Goal: Task Accomplishment & Management: Use online tool/utility

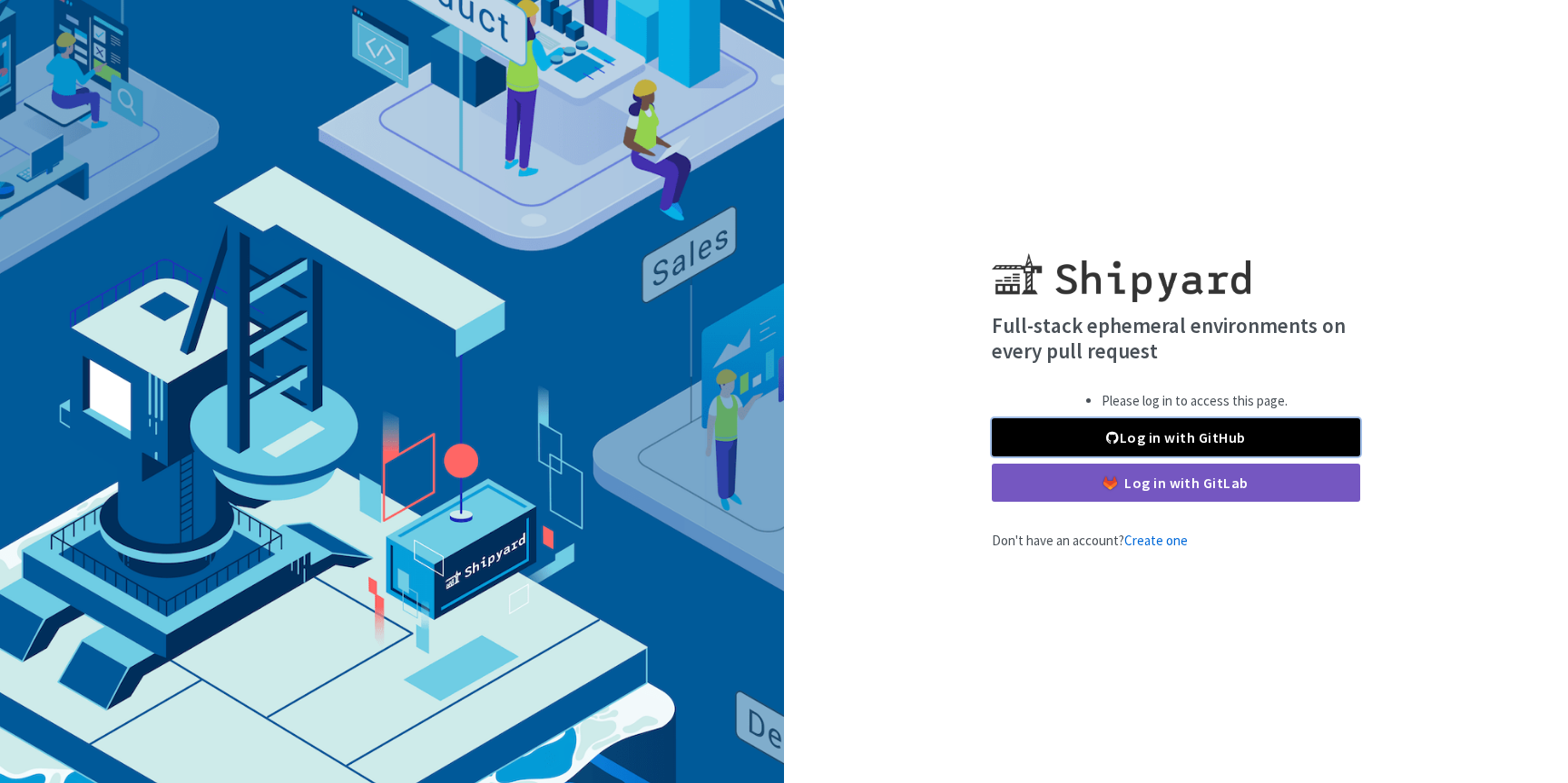
click at [1168, 445] on link "Log in with GitHub" at bounding box center [1176, 437] width 368 height 38
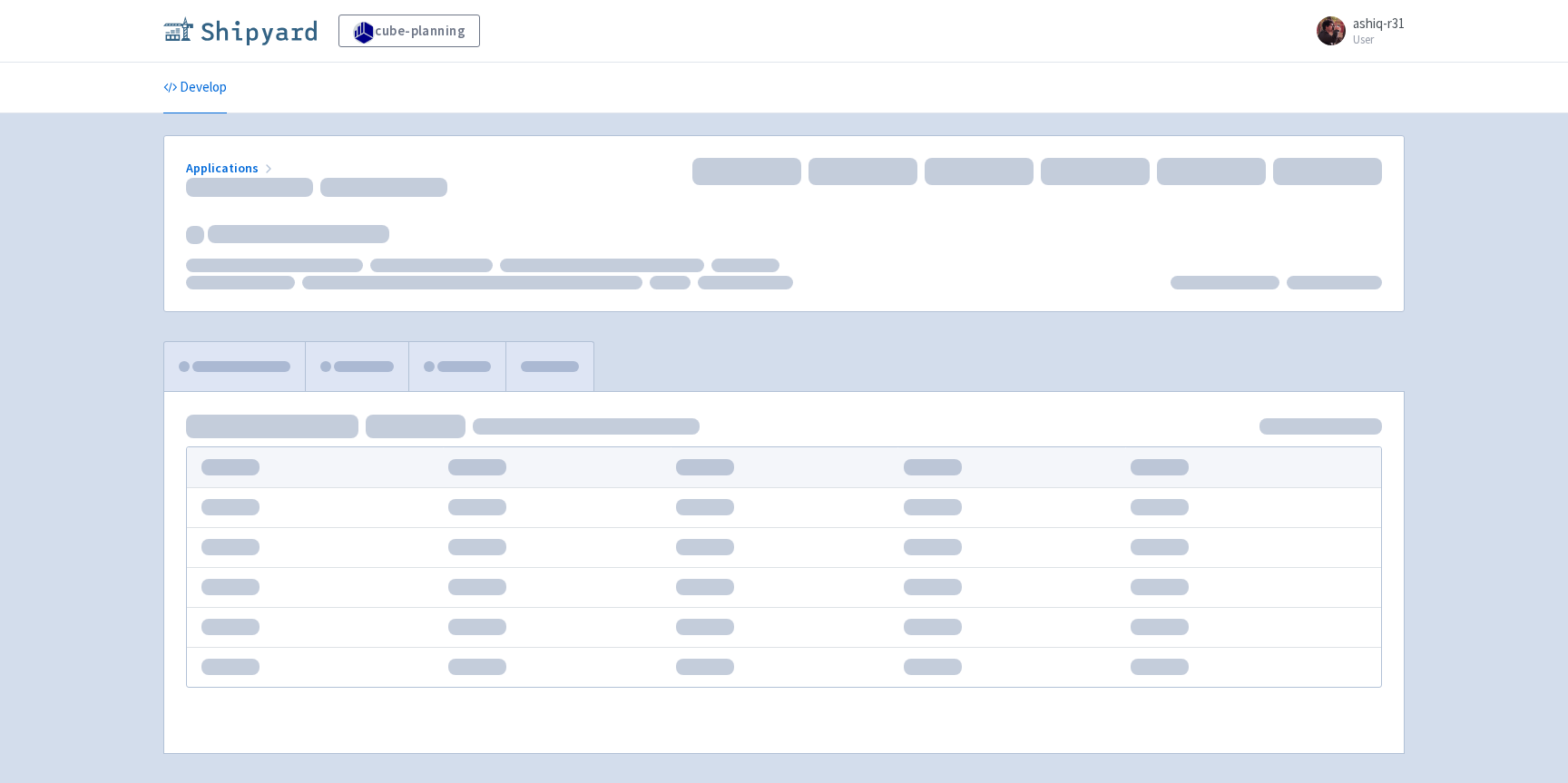
click at [253, 44] on img at bounding box center [241, 30] width 153 height 29
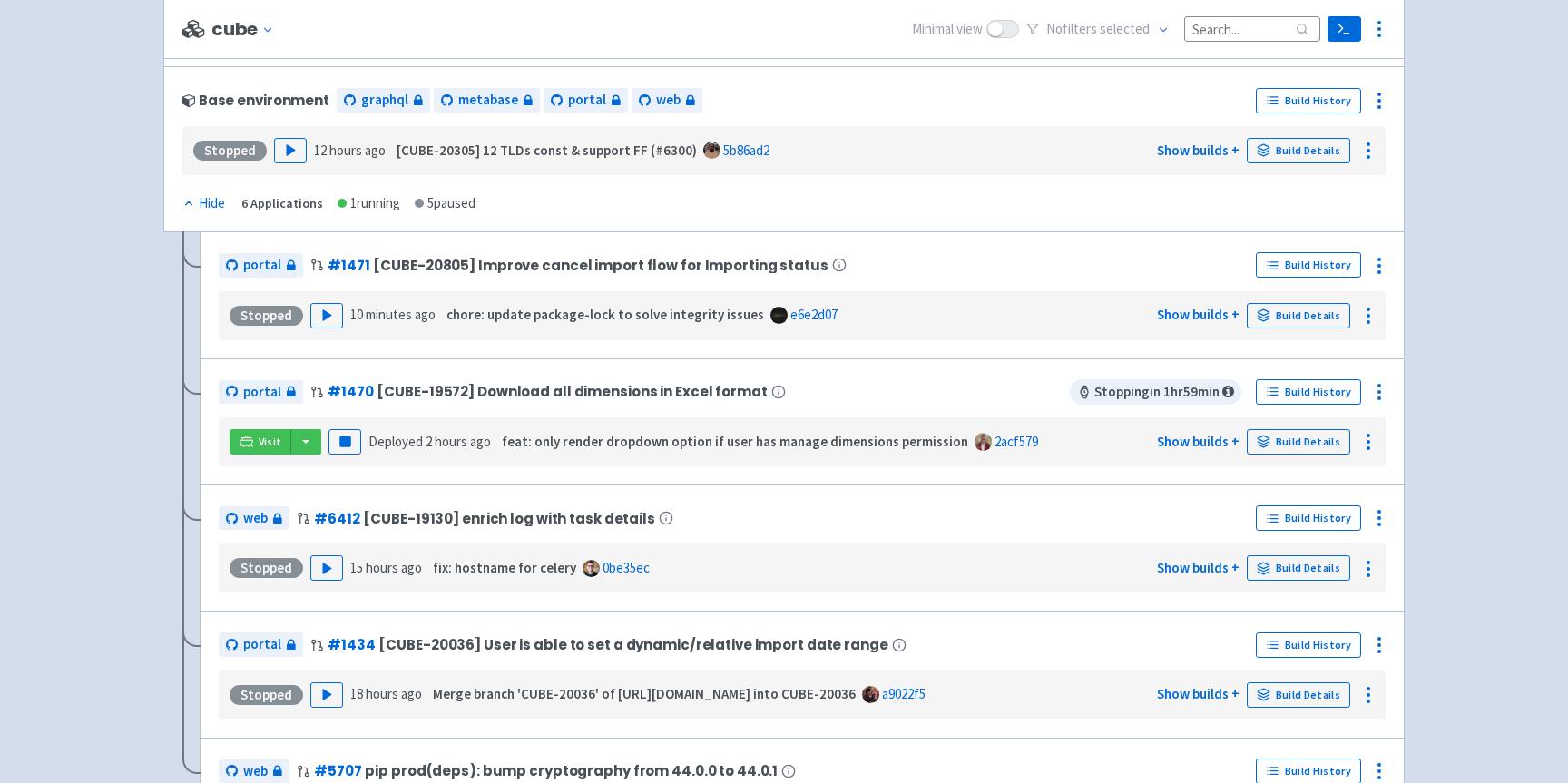
scroll to position [162, 0]
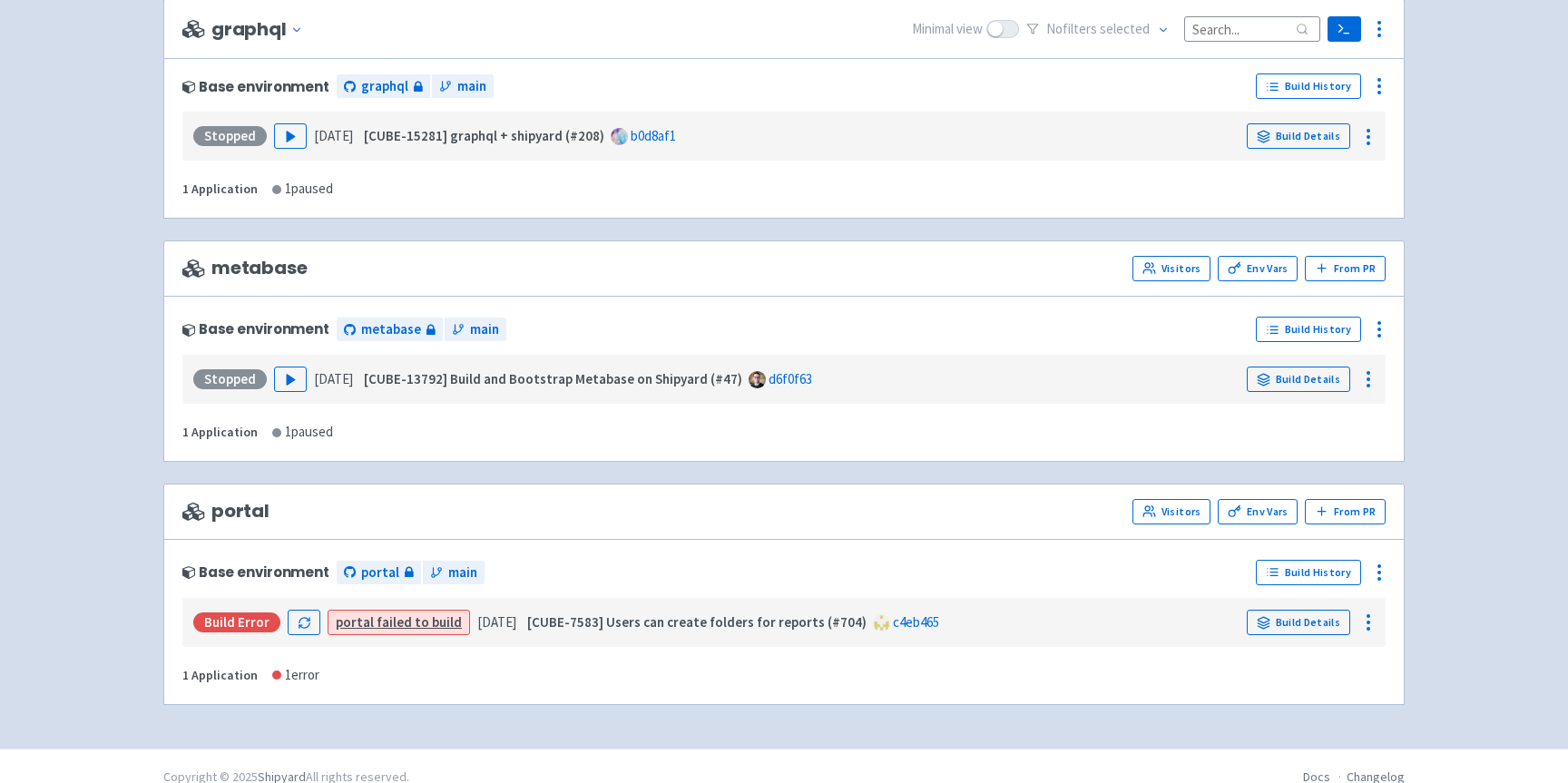
scroll to position [1085, 0]
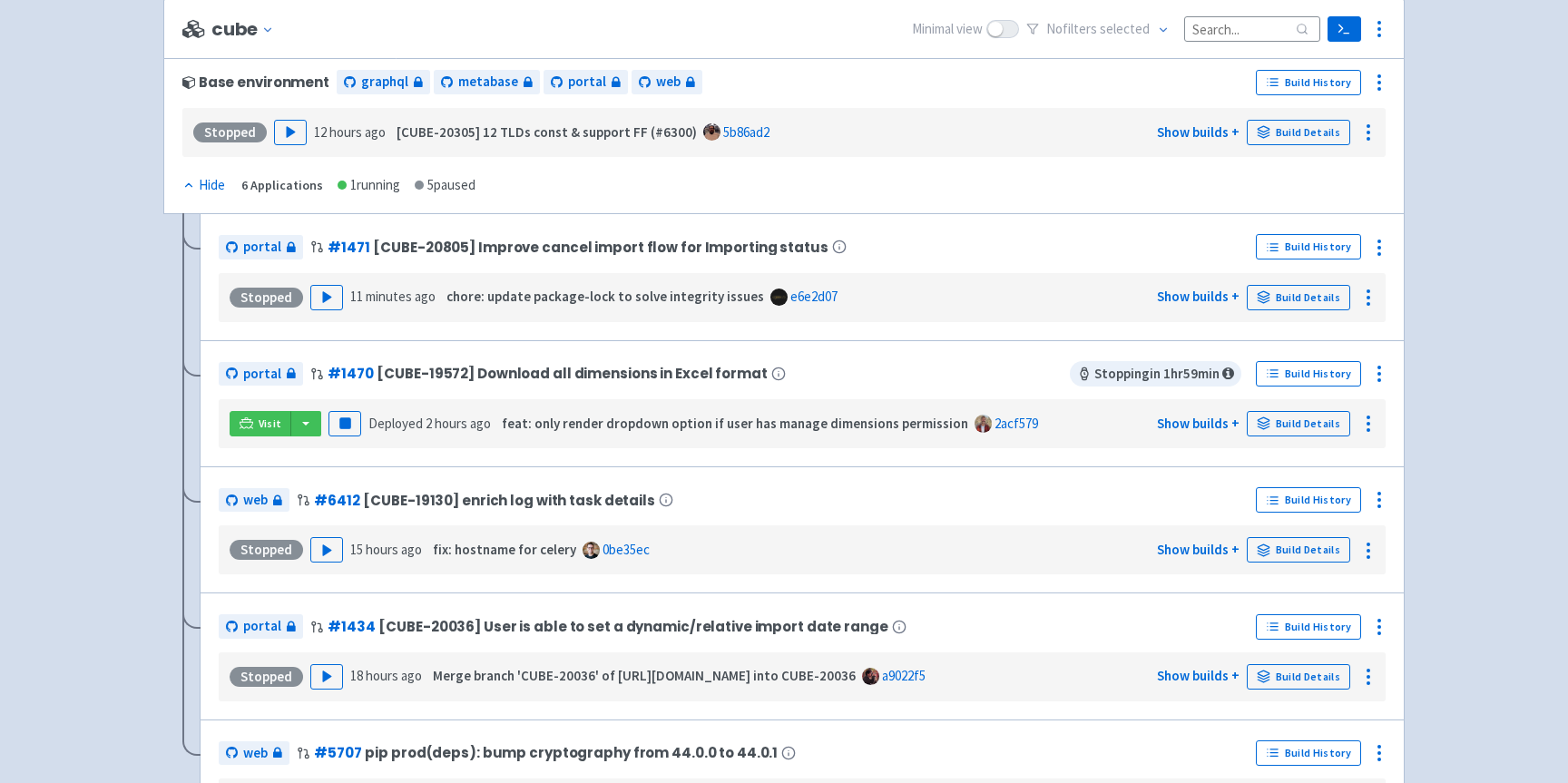
scroll to position [38, 0]
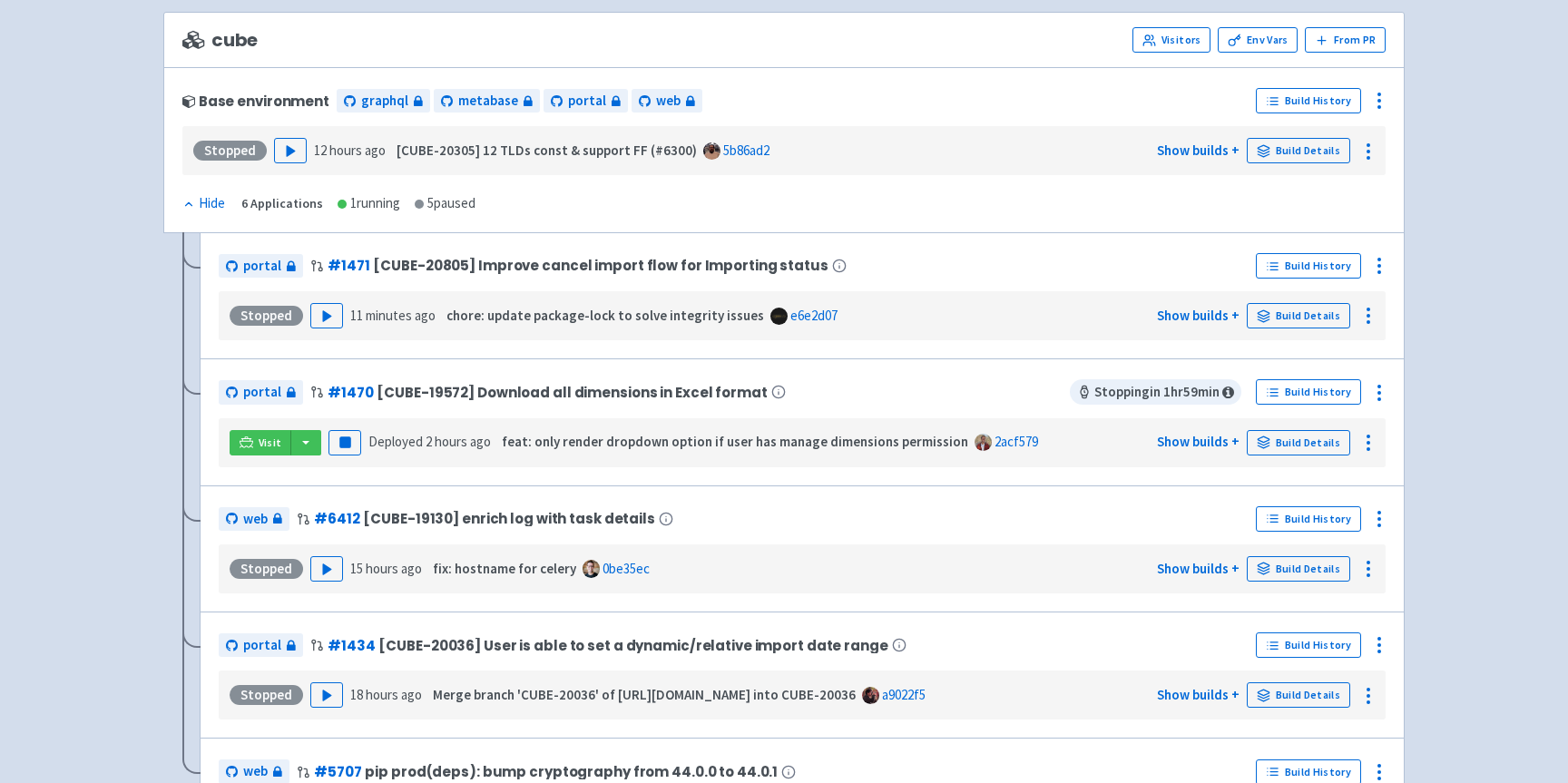
scroll to position [95, 0]
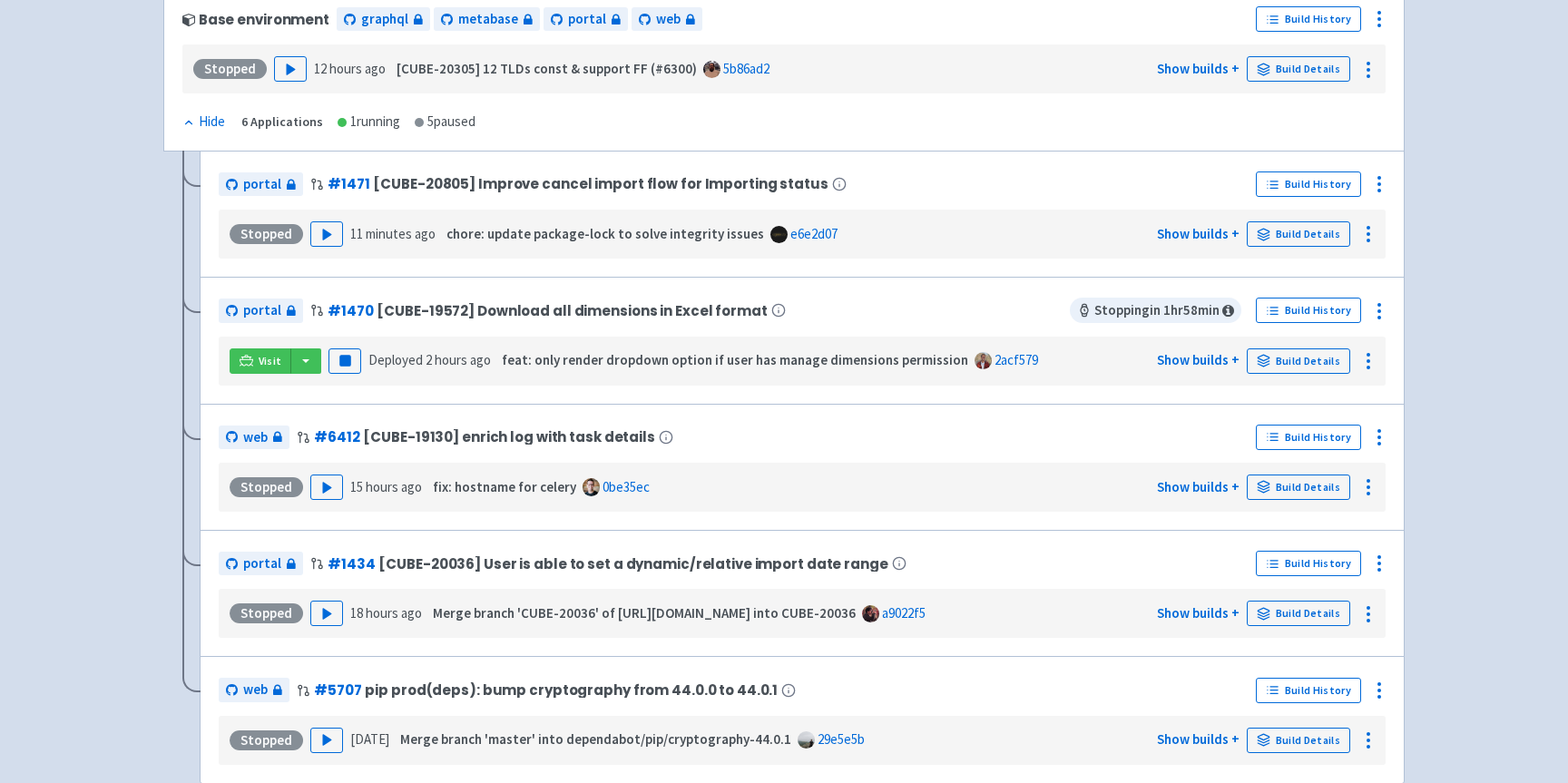
scroll to position [424, 0]
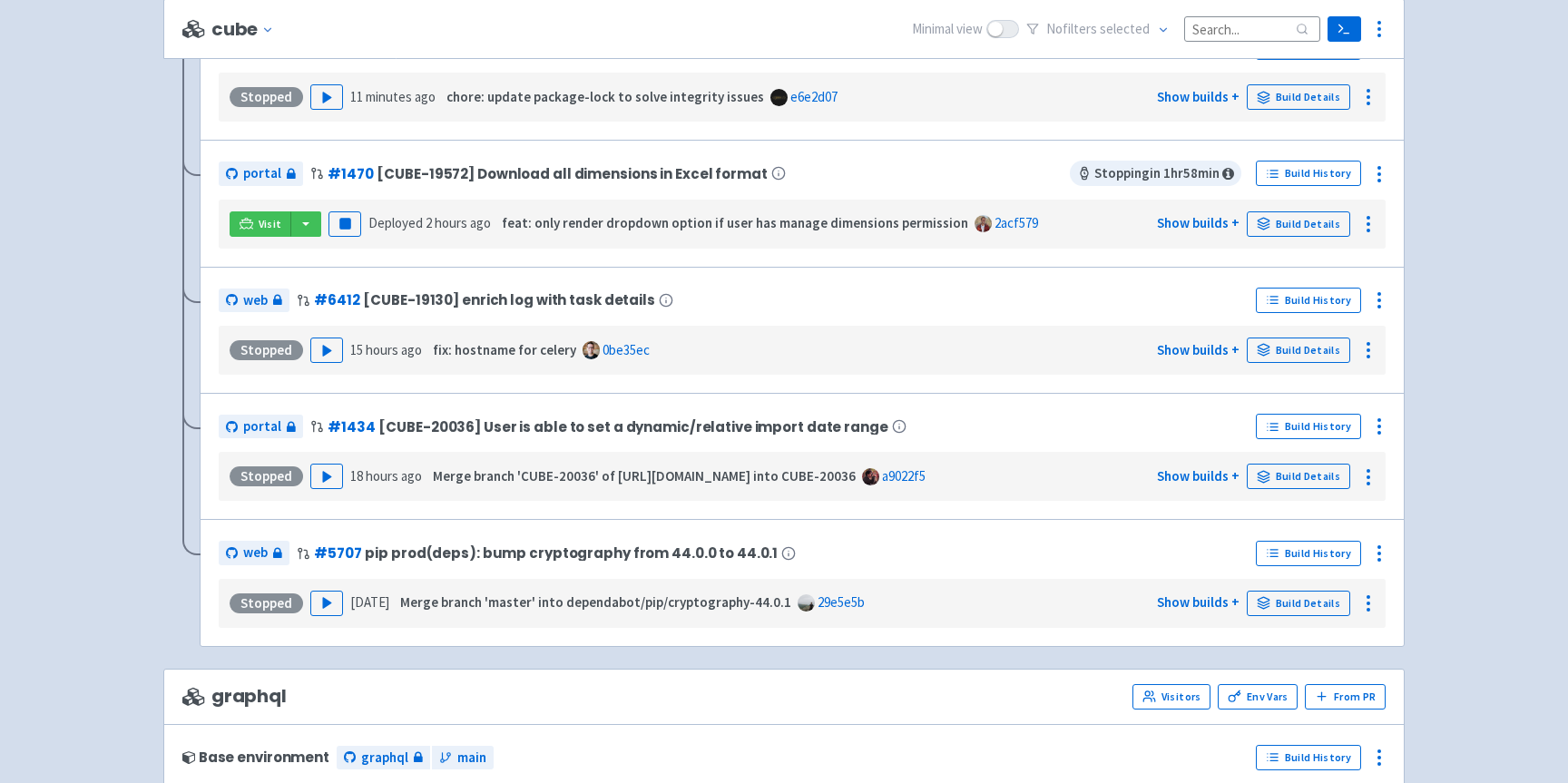
click at [40, 230] on div "cube-planning View Organizations ashiq-r31 User Profile Sign out Develop" at bounding box center [784, 497] width 1568 height 1843
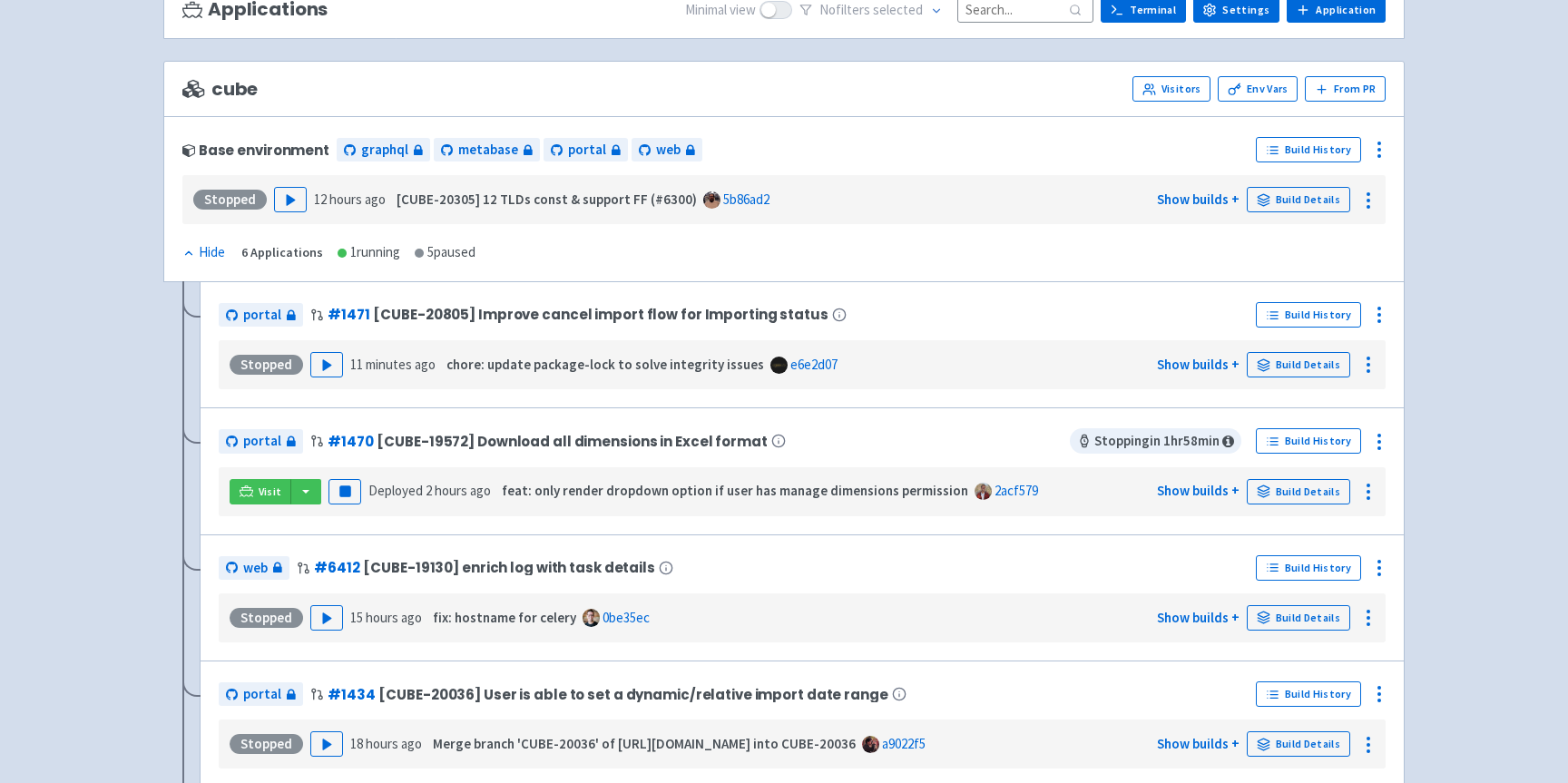
scroll to position [27, 0]
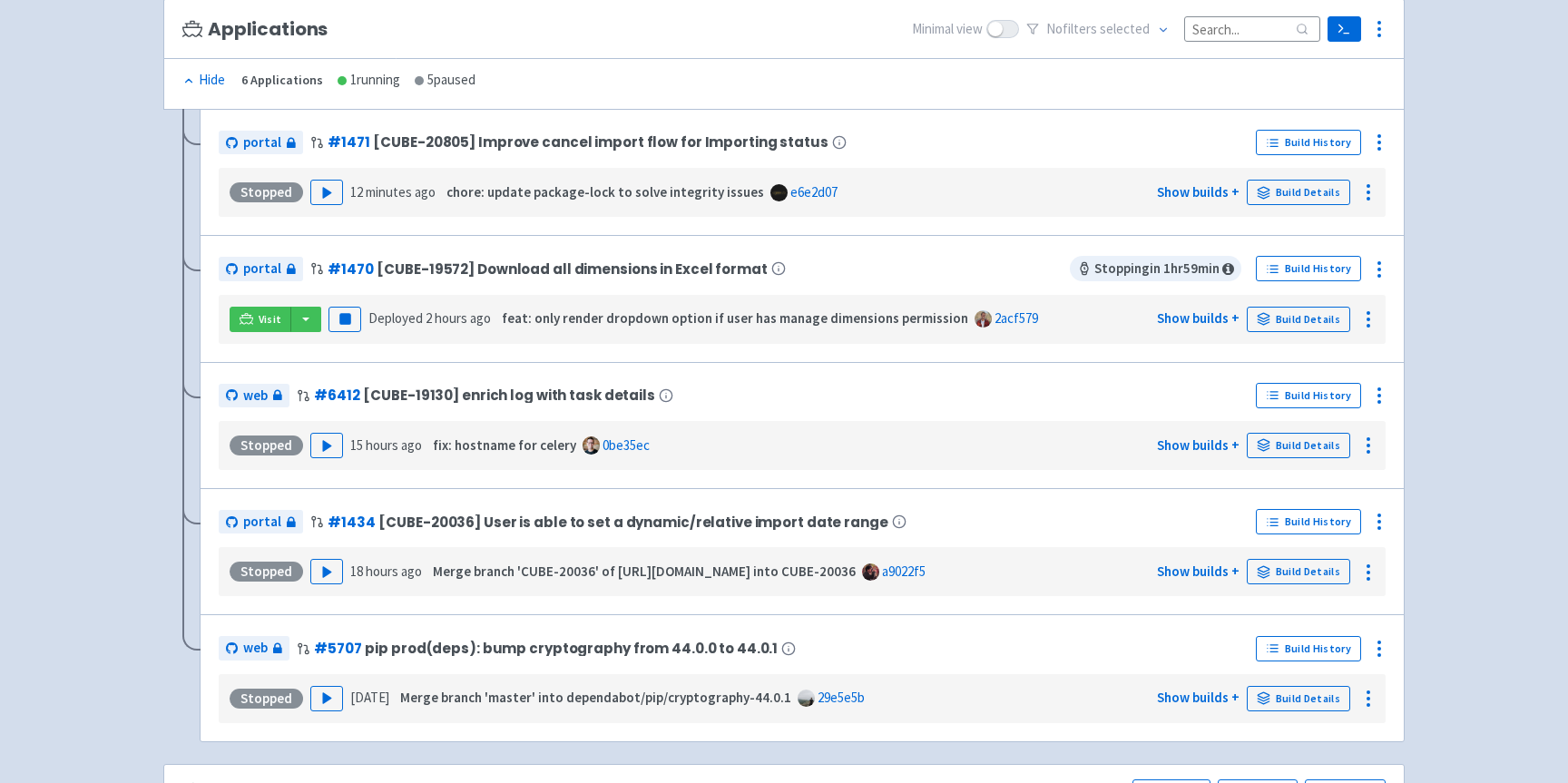
scroll to position [364, 0]
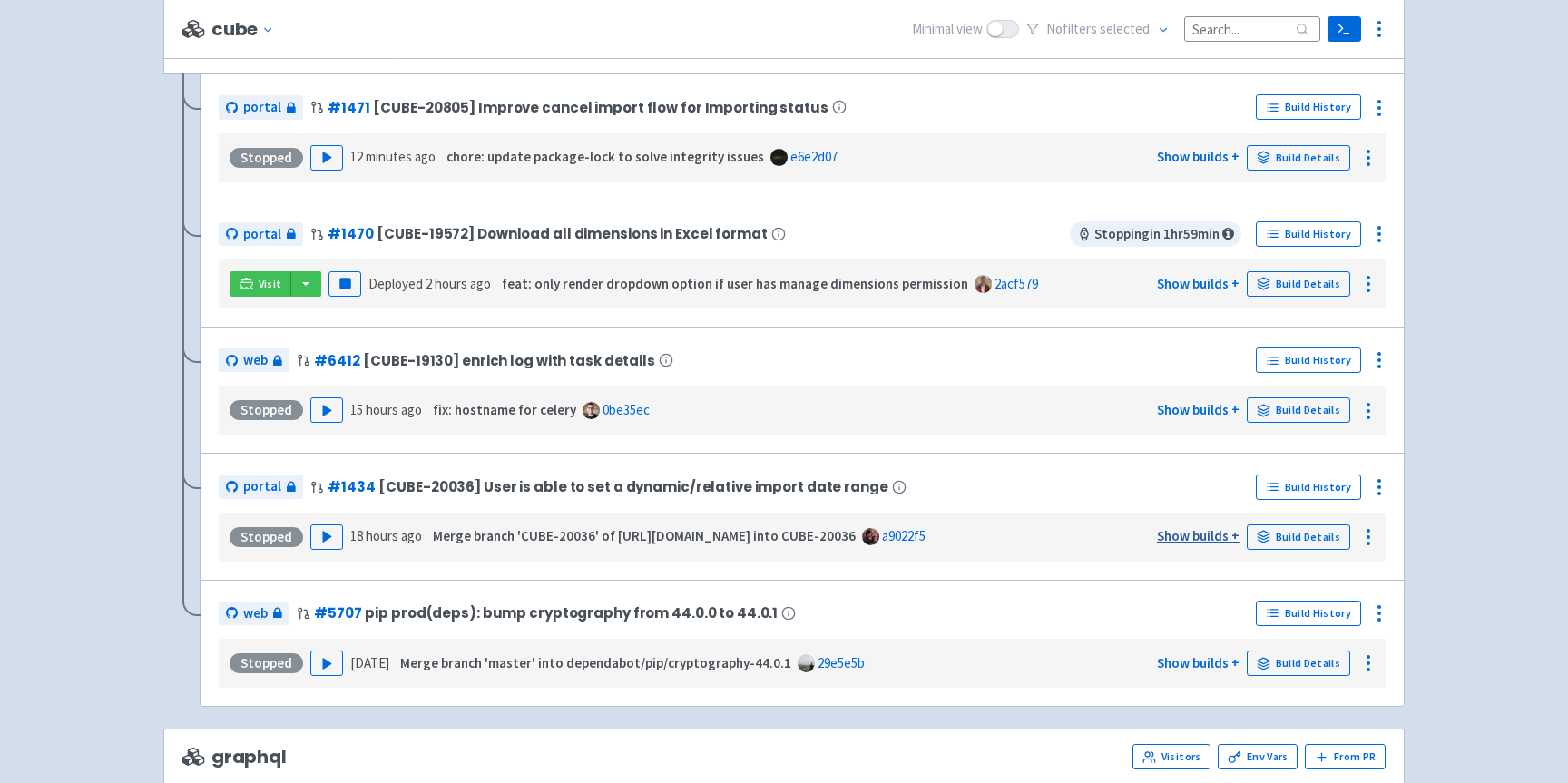
click at [1215, 534] on link "Show builds +" at bounding box center [1198, 536] width 82 height 17
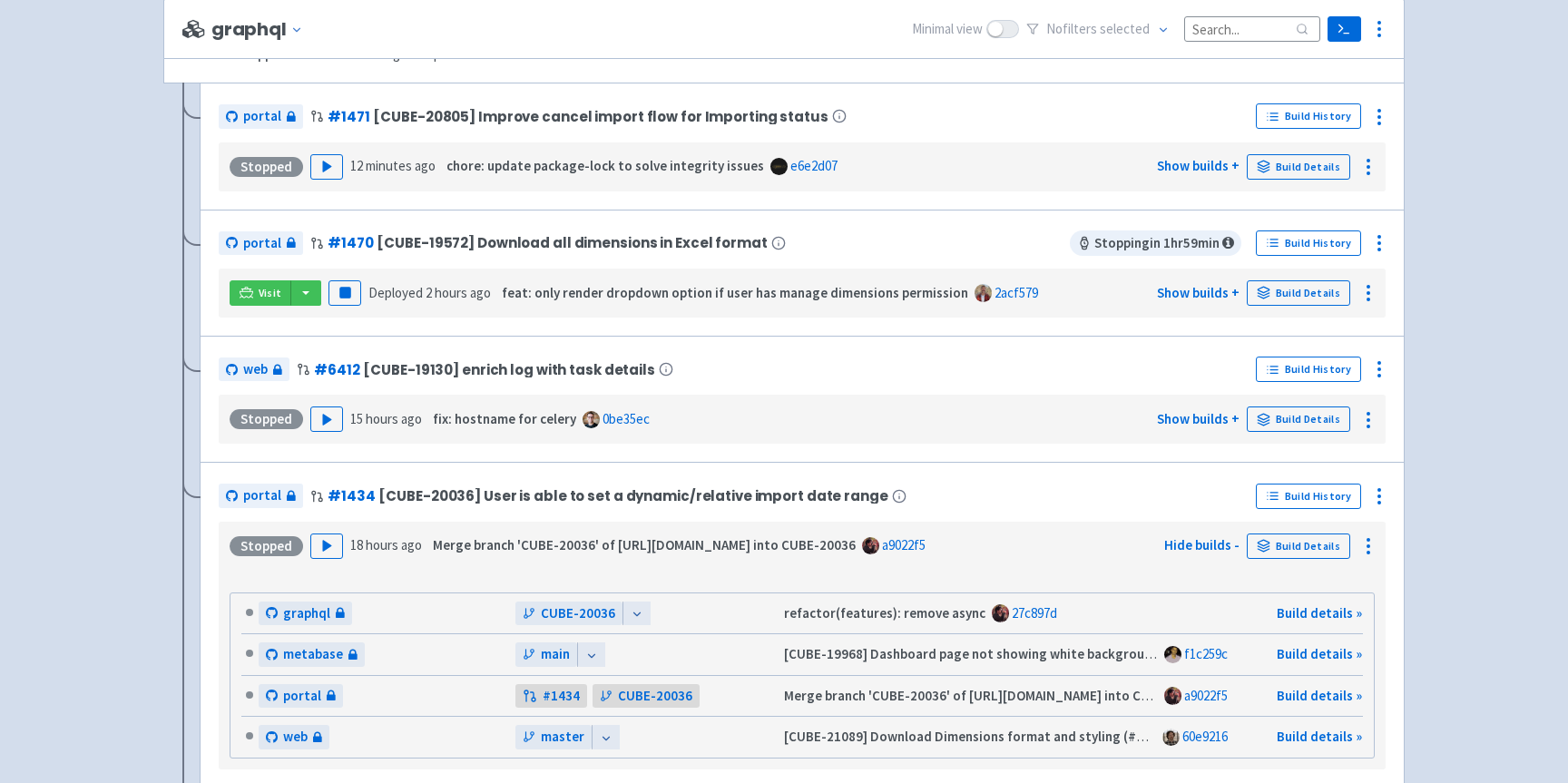
scroll to position [0, 0]
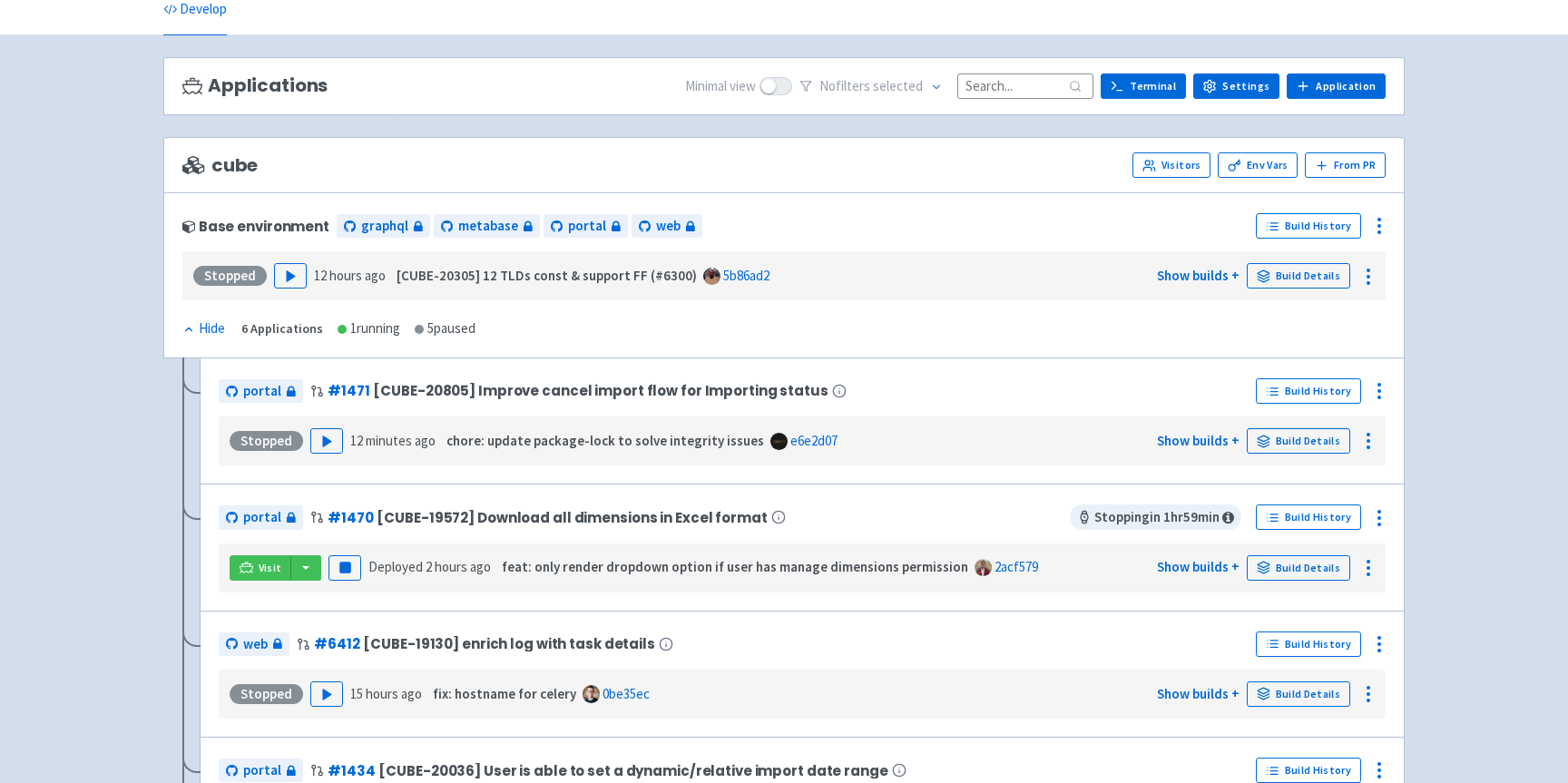
scroll to position [40, 0]
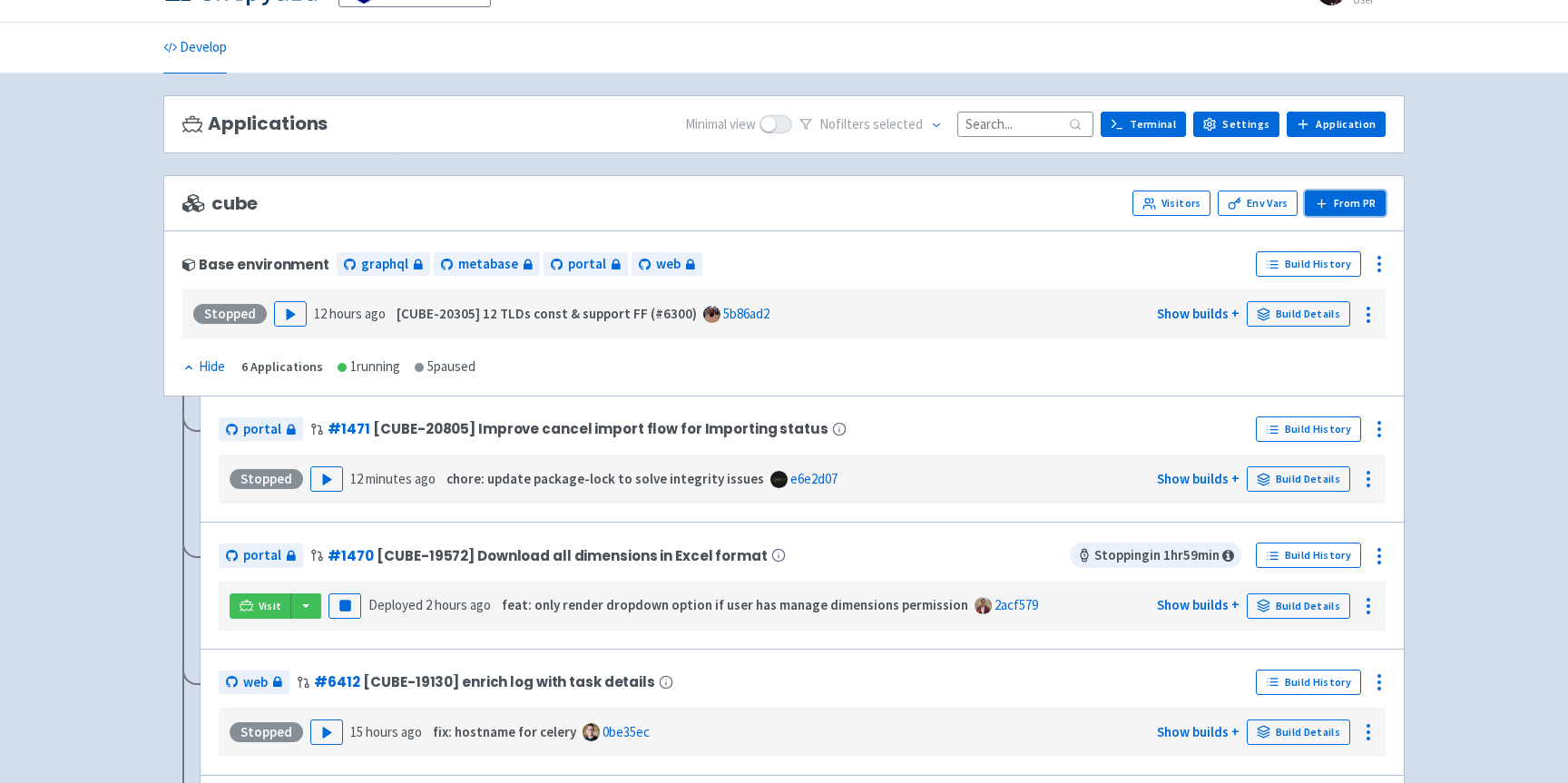
click at [1342, 202] on button "From PR" at bounding box center [1345, 203] width 80 height 26
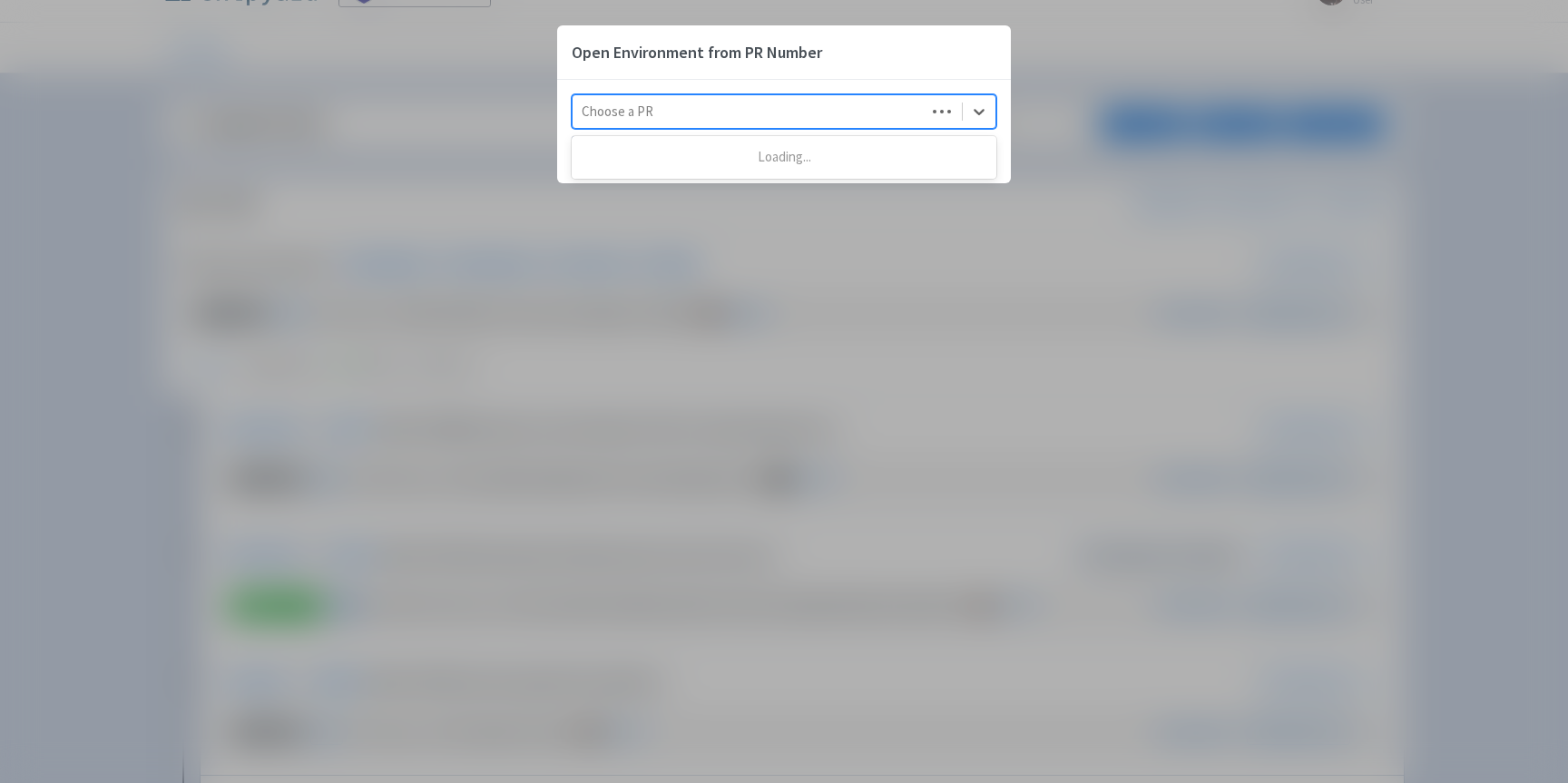
click at [633, 118] on div at bounding box center [749, 112] width 335 height 25
type input "20951"
type input "CUBE-20951"
click at [1171, 124] on div "Open Environment from PR Number Use Up and Down to choose options, press Enter …" at bounding box center [784, 391] width 1568 height 783
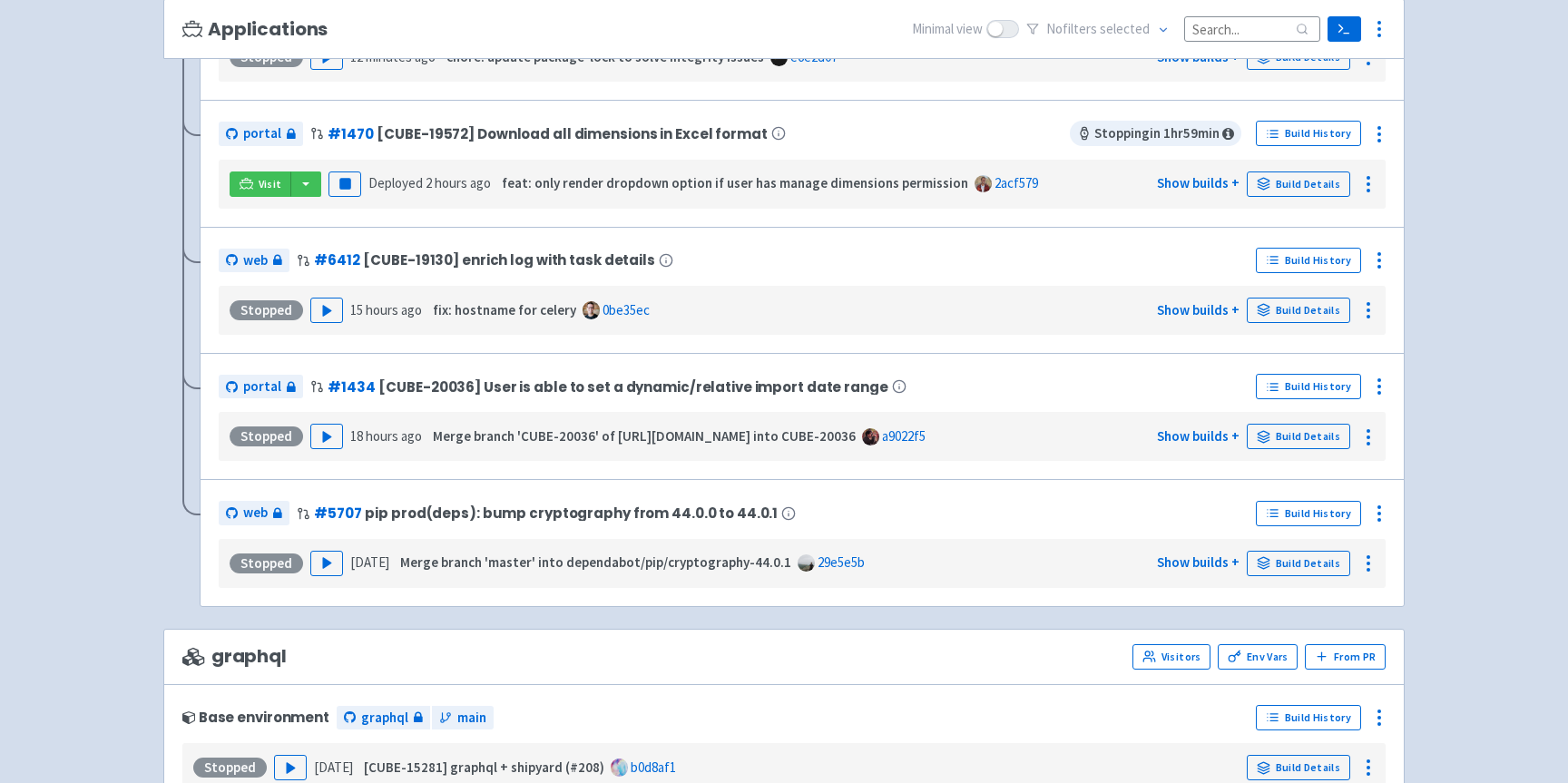
scroll to position [578, 0]
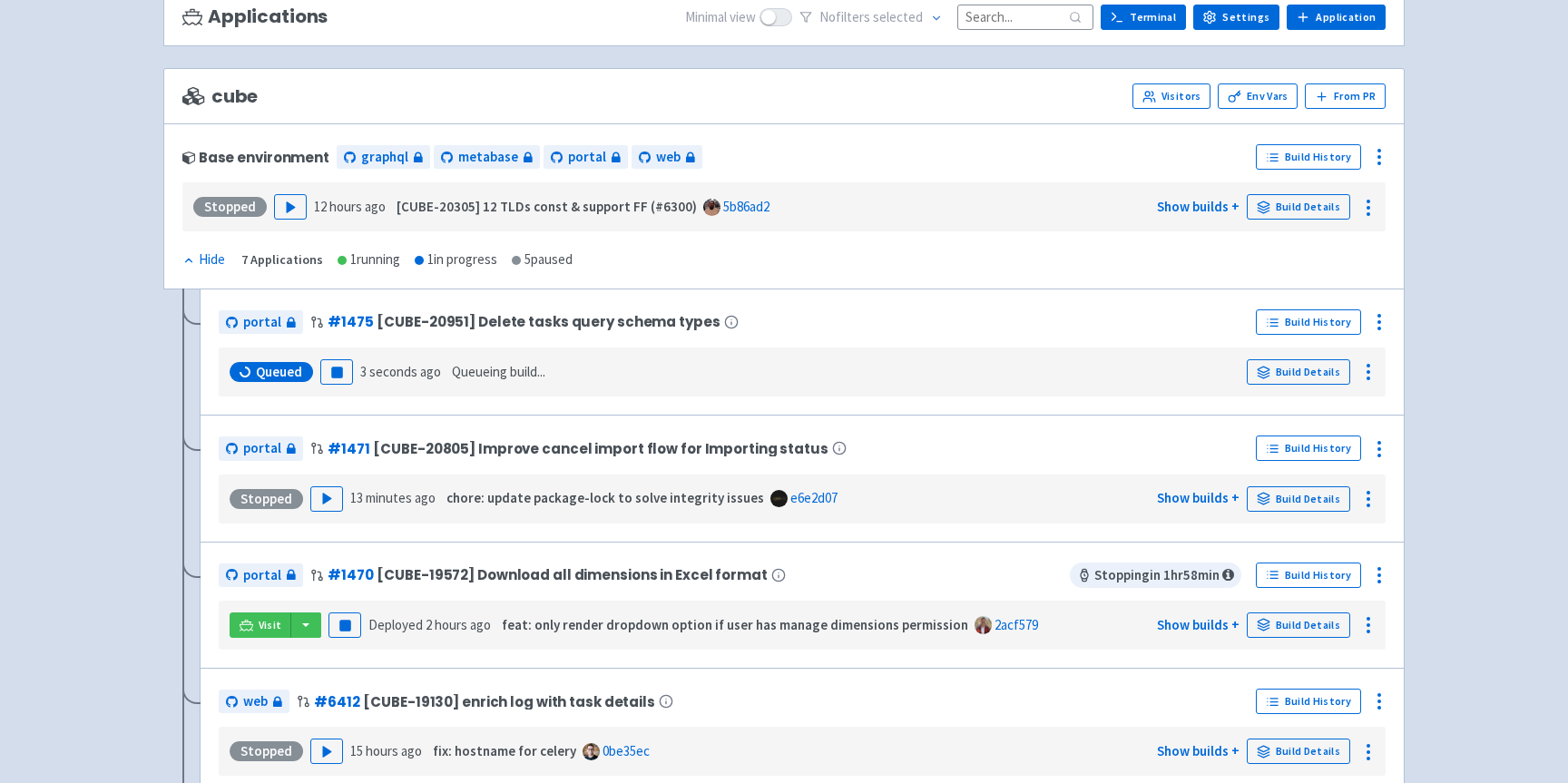
scroll to position [186, 0]
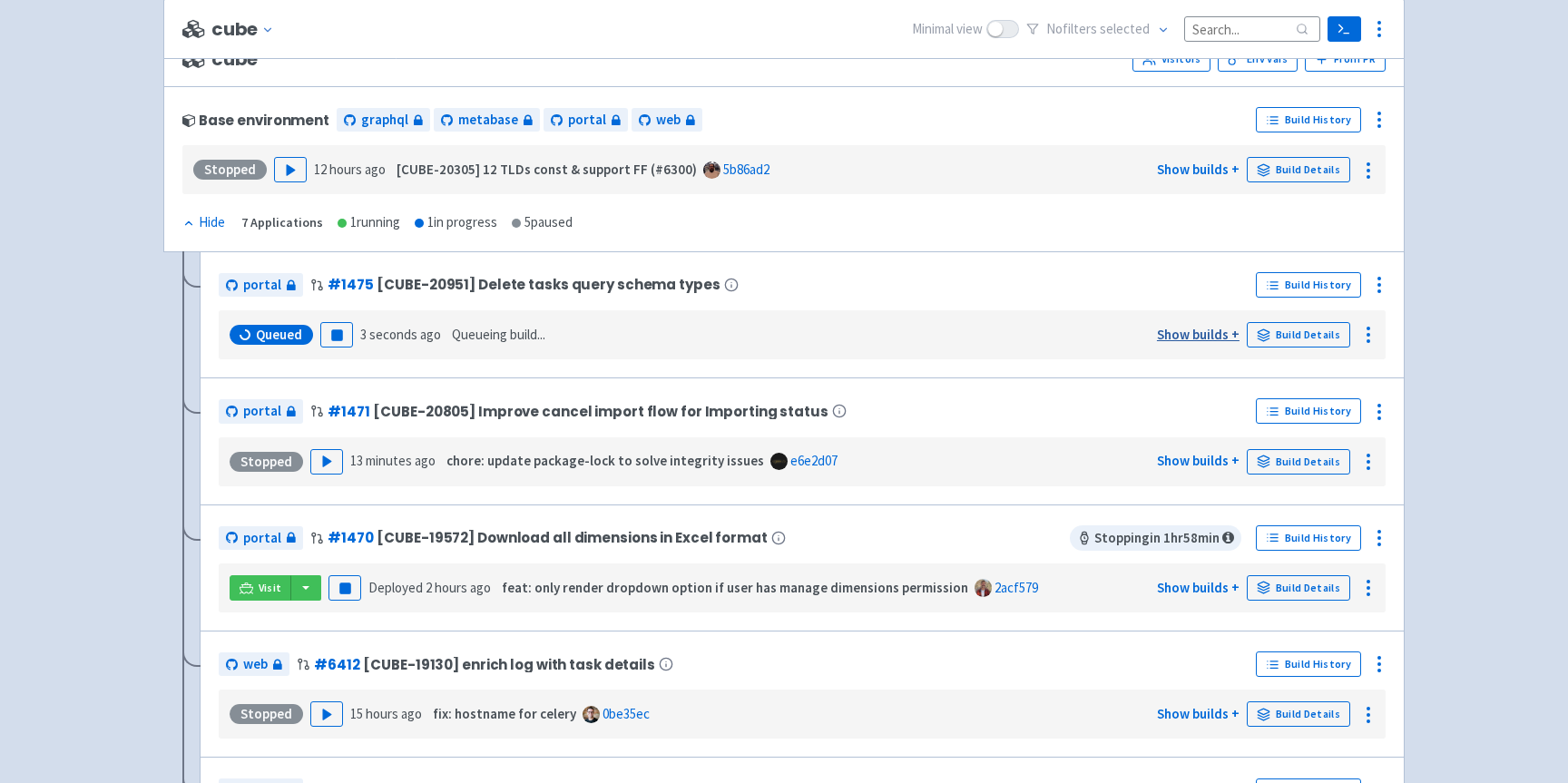
click at [1203, 342] on link "Show builds +" at bounding box center [1198, 334] width 82 height 17
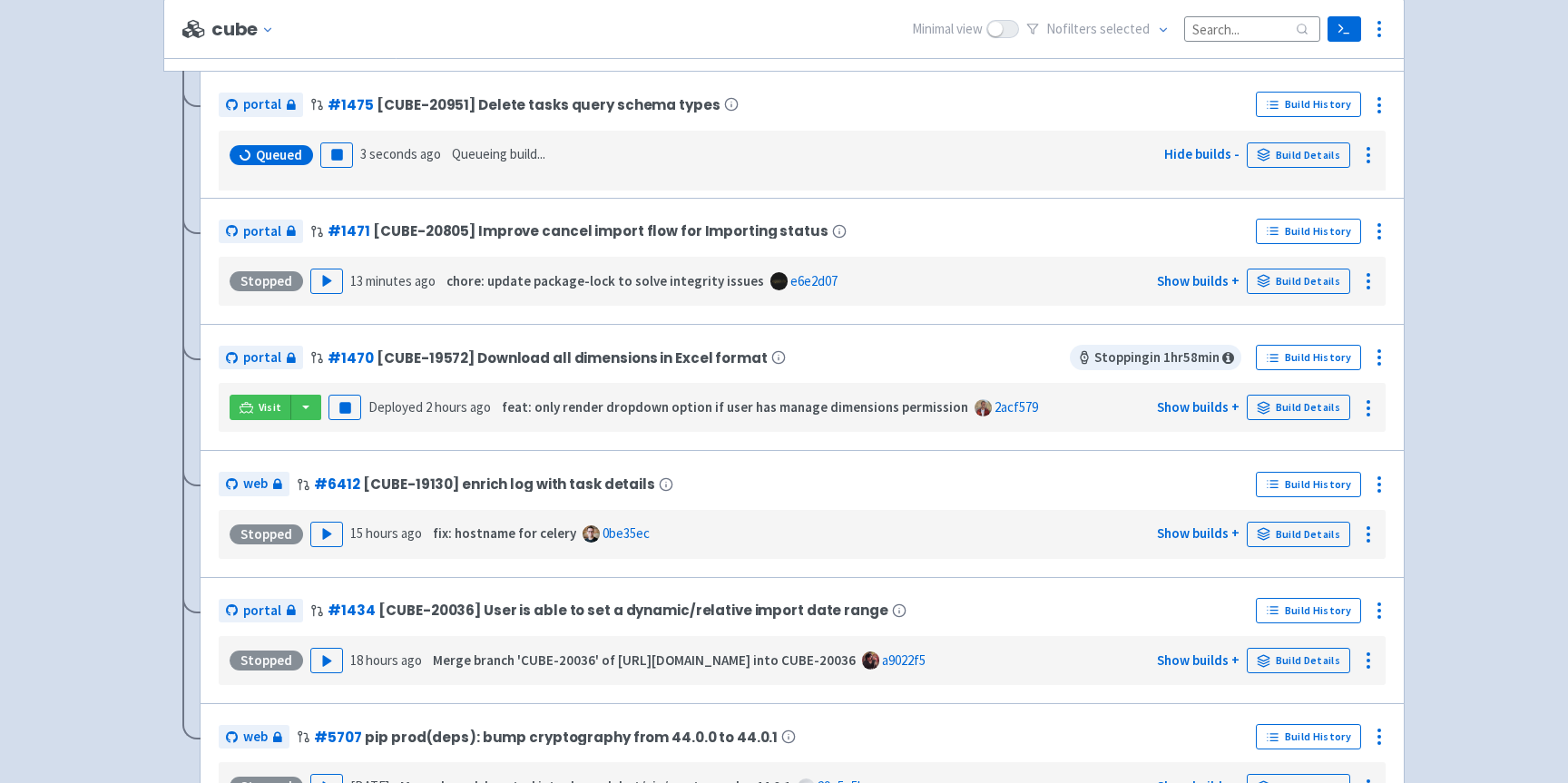
scroll to position [371, 0]
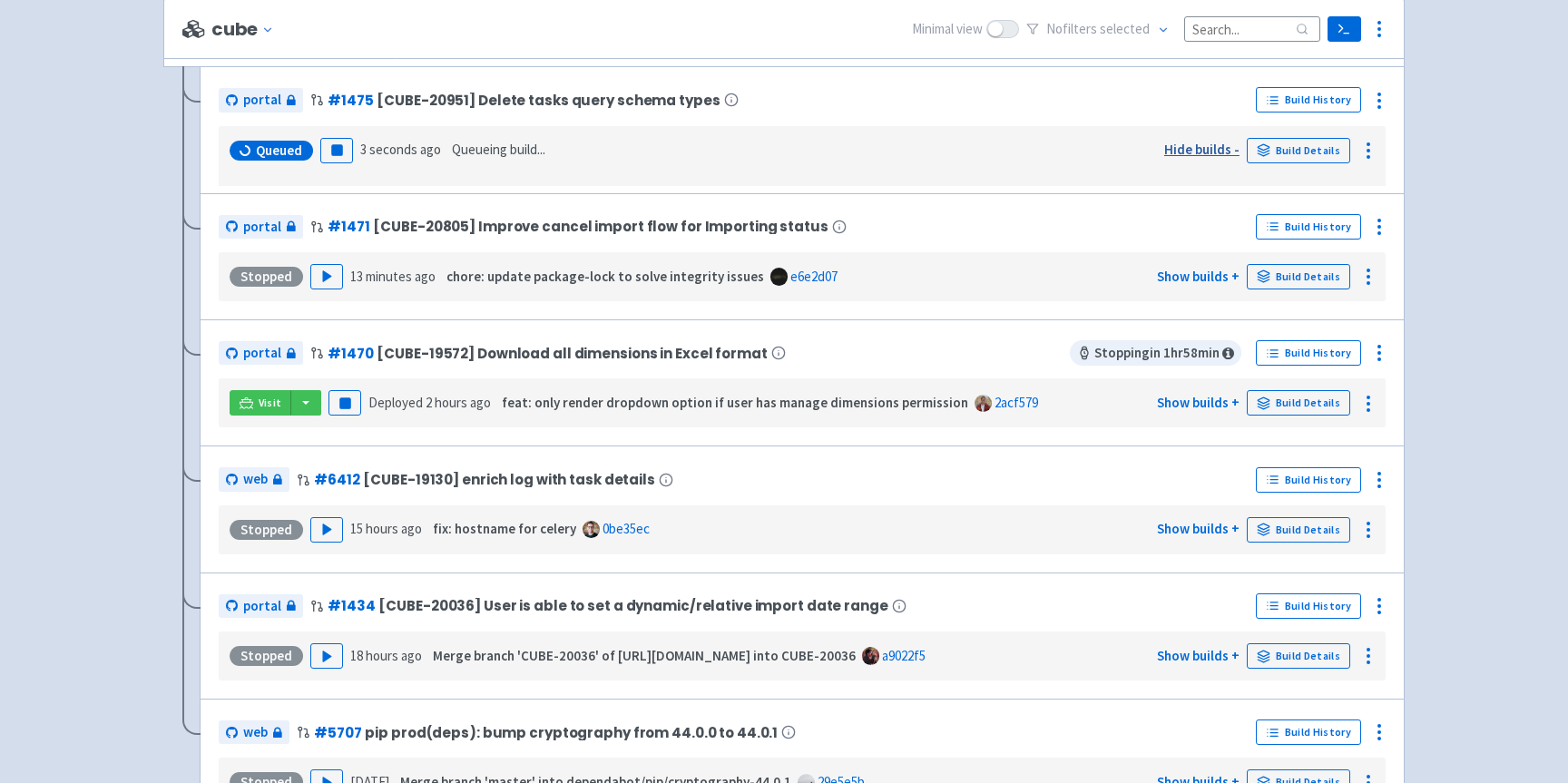
click at [1214, 153] on link "Hide builds -" at bounding box center [1203, 150] width 76 height 17
click at [1215, 153] on link "Show builds +" at bounding box center [1198, 150] width 82 height 17
click at [1369, 156] on icon at bounding box center [1368, 151] width 22 height 22
click at [1307, 154] on link "Build Details" at bounding box center [1298, 151] width 103 height 26
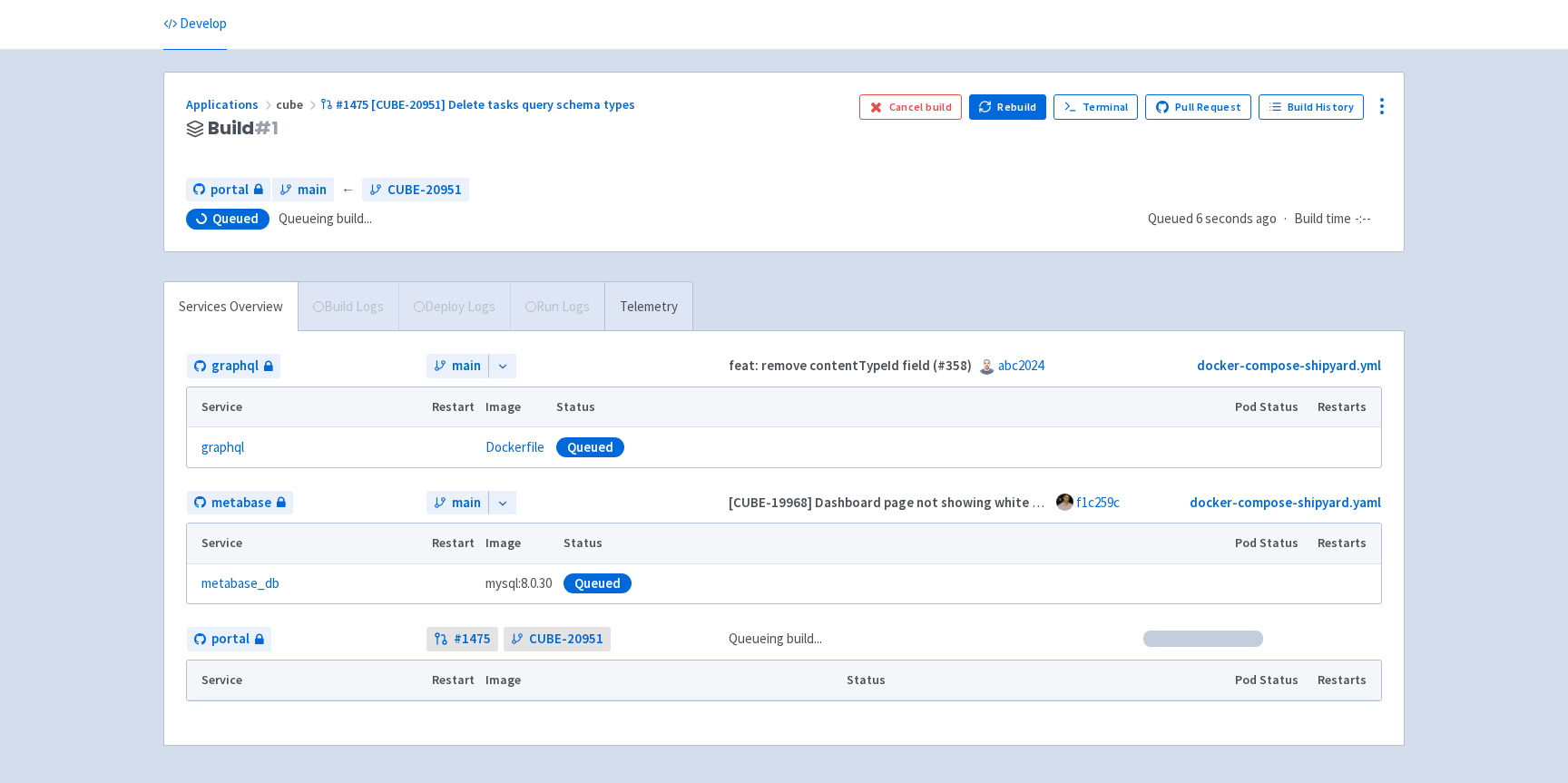
scroll to position [126, 0]
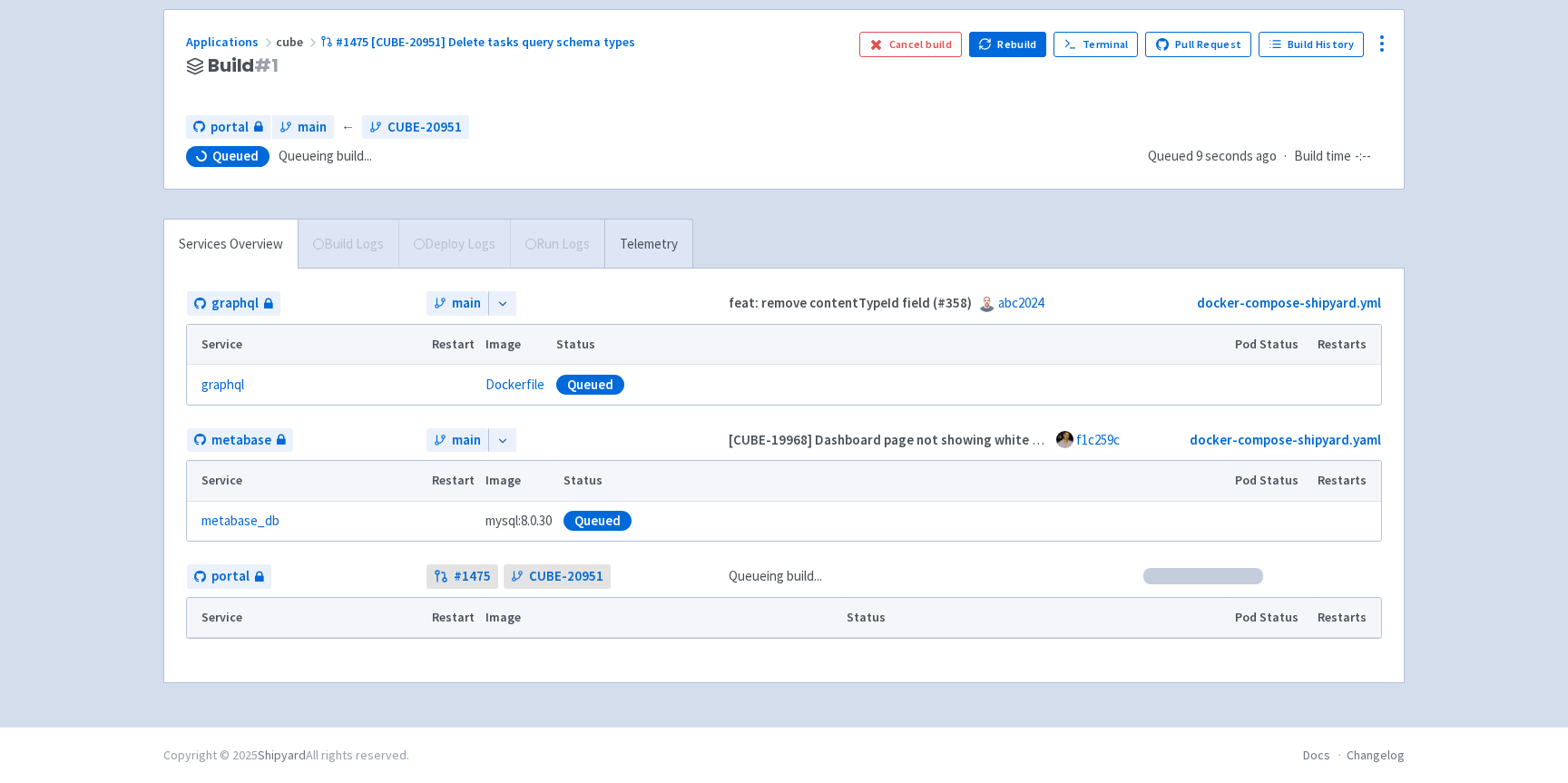
click at [495, 302] on div at bounding box center [503, 304] width 28 height 25
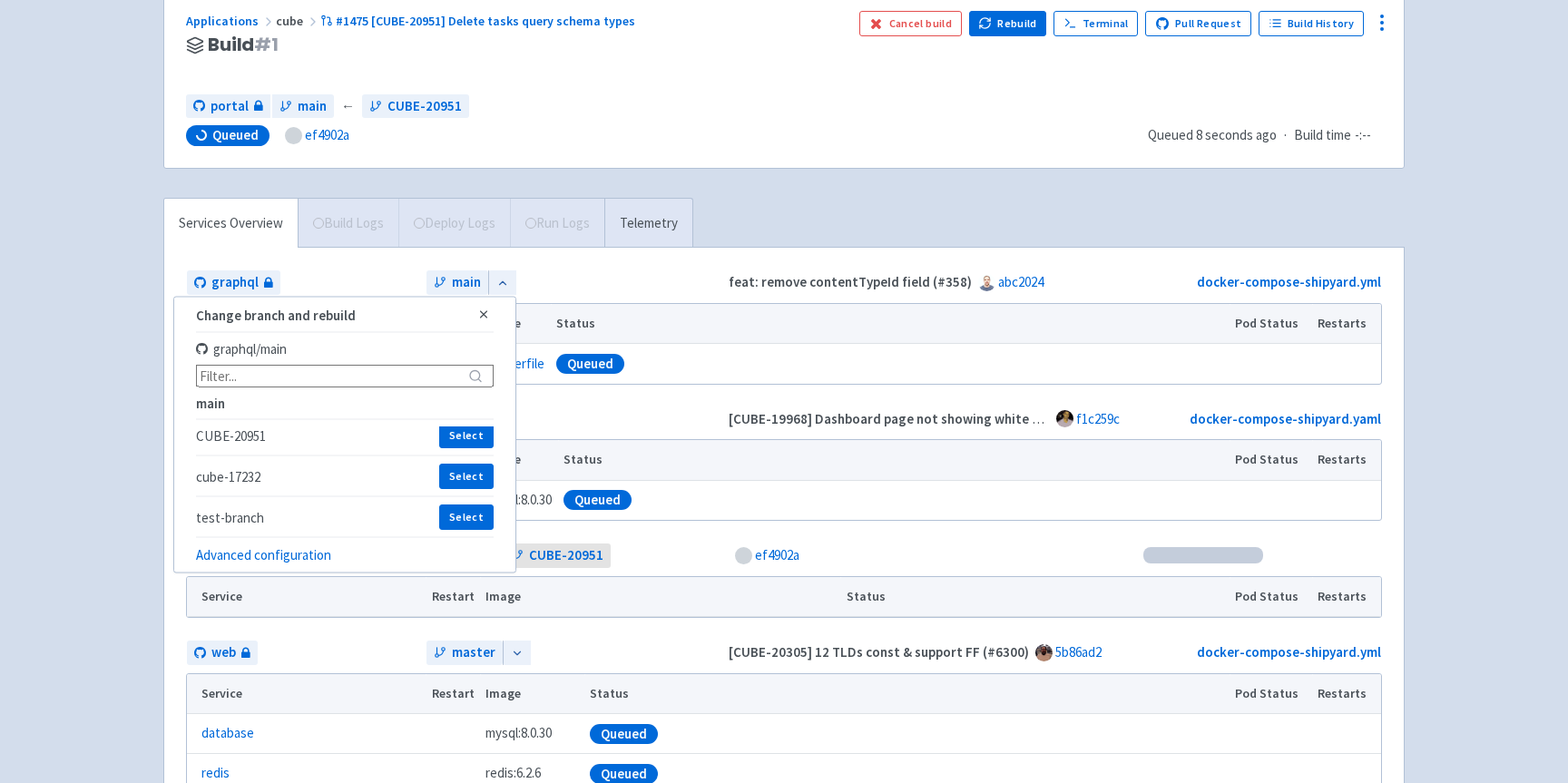
scroll to position [151, 0]
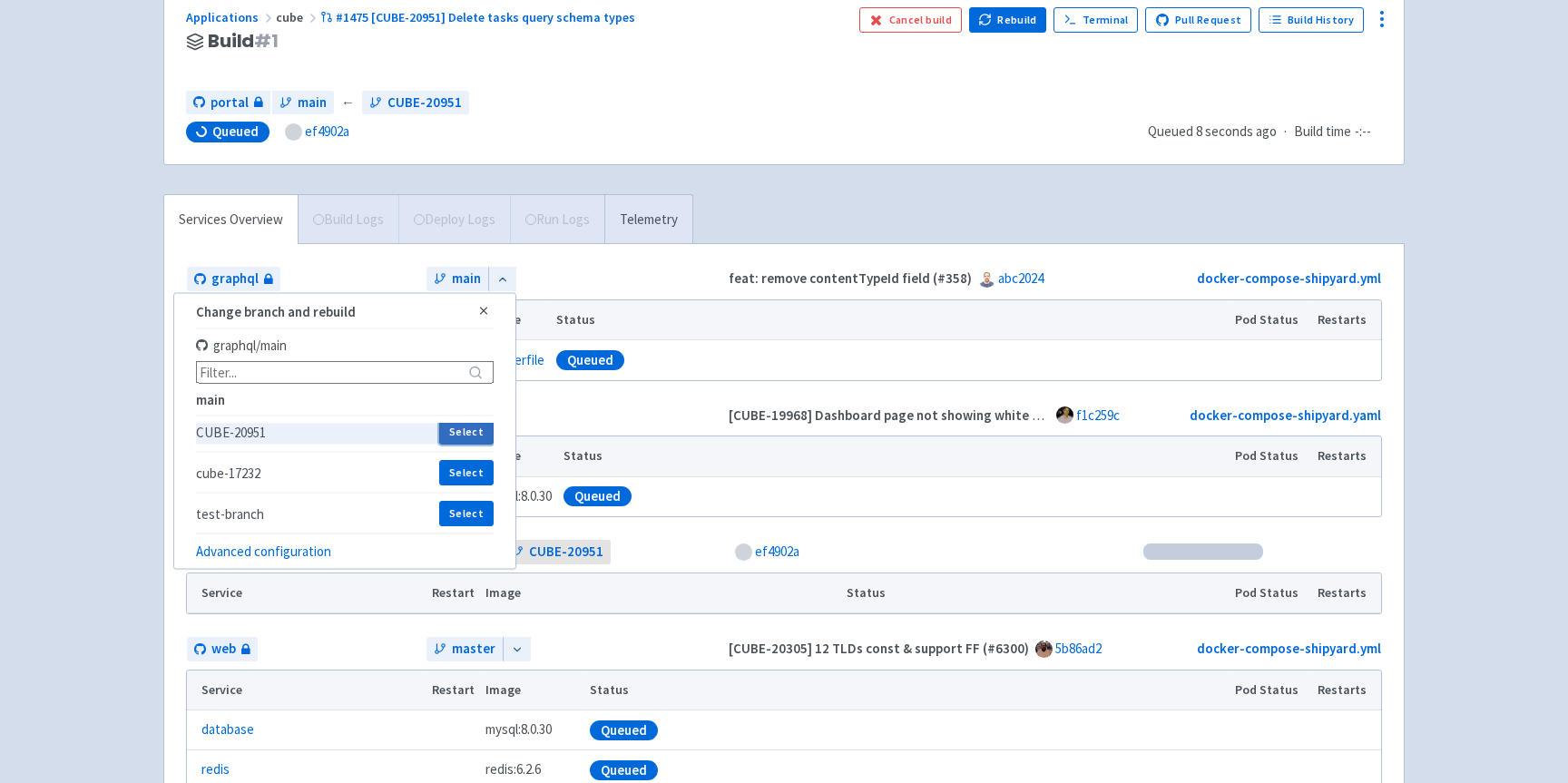
click at [457, 431] on button "Select" at bounding box center [466, 432] width 54 height 26
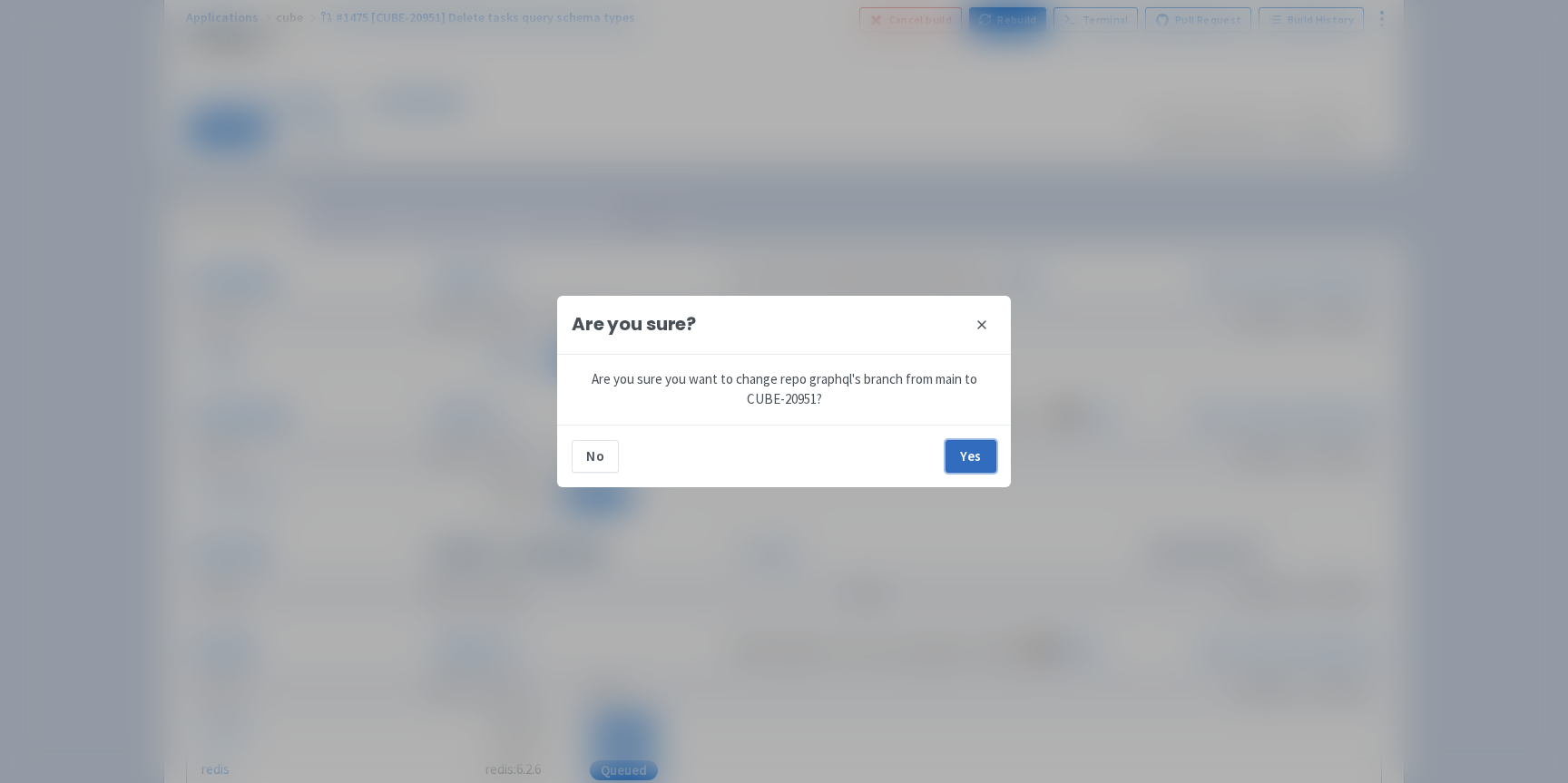
click at [969, 441] on button "Yes" at bounding box center [971, 456] width 51 height 33
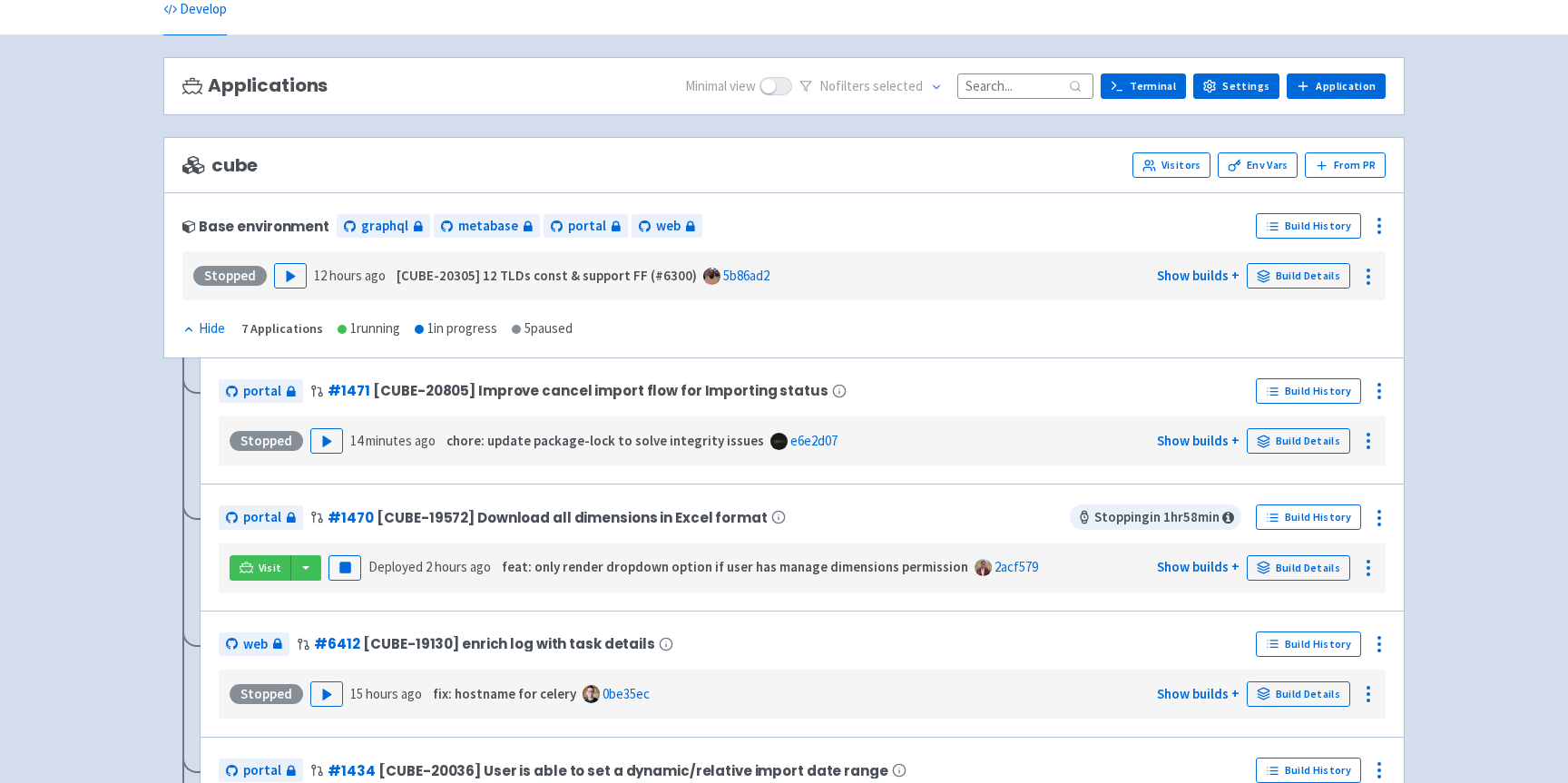
scroll to position [22, 0]
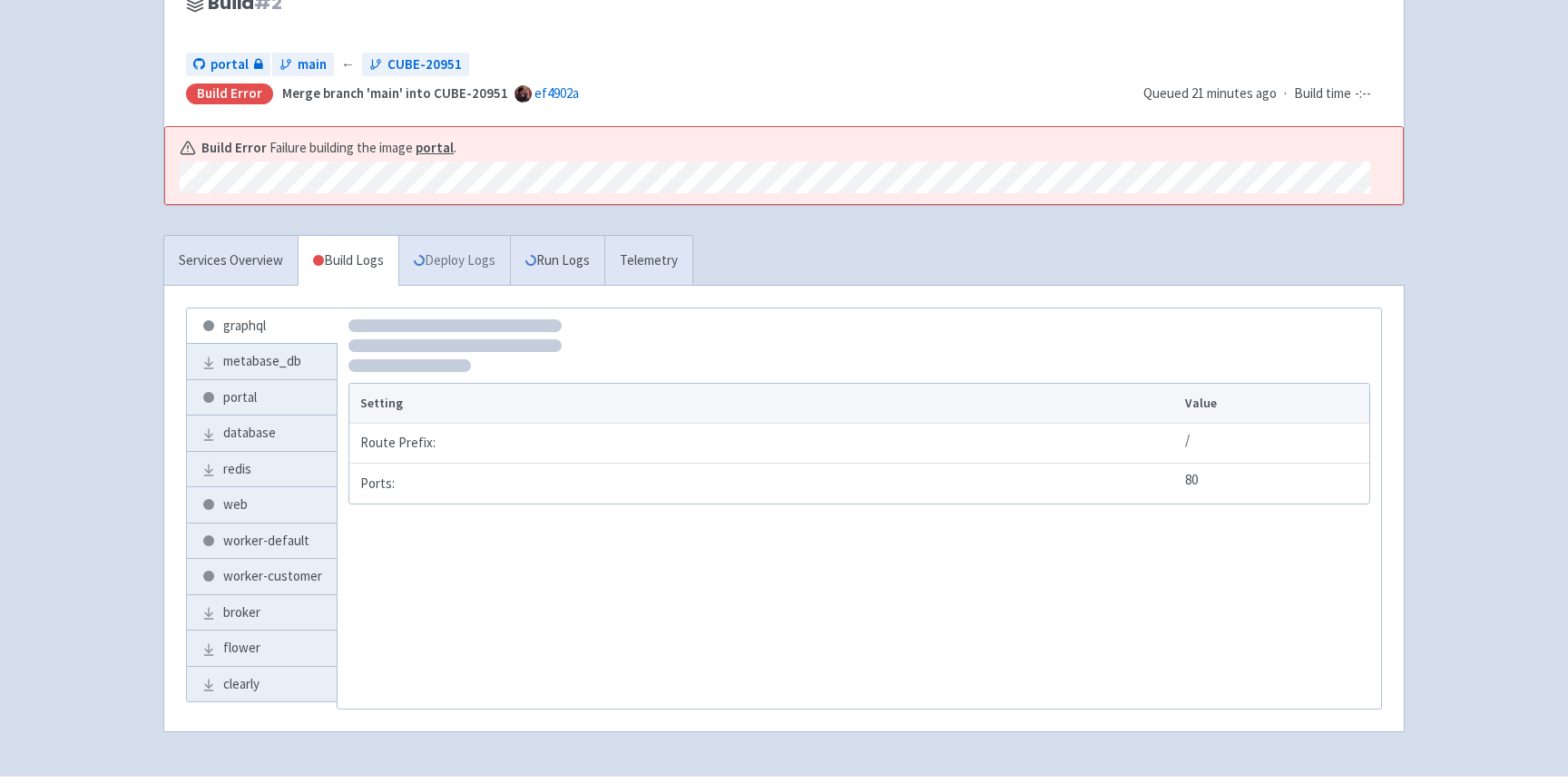
scroll to position [172, 0]
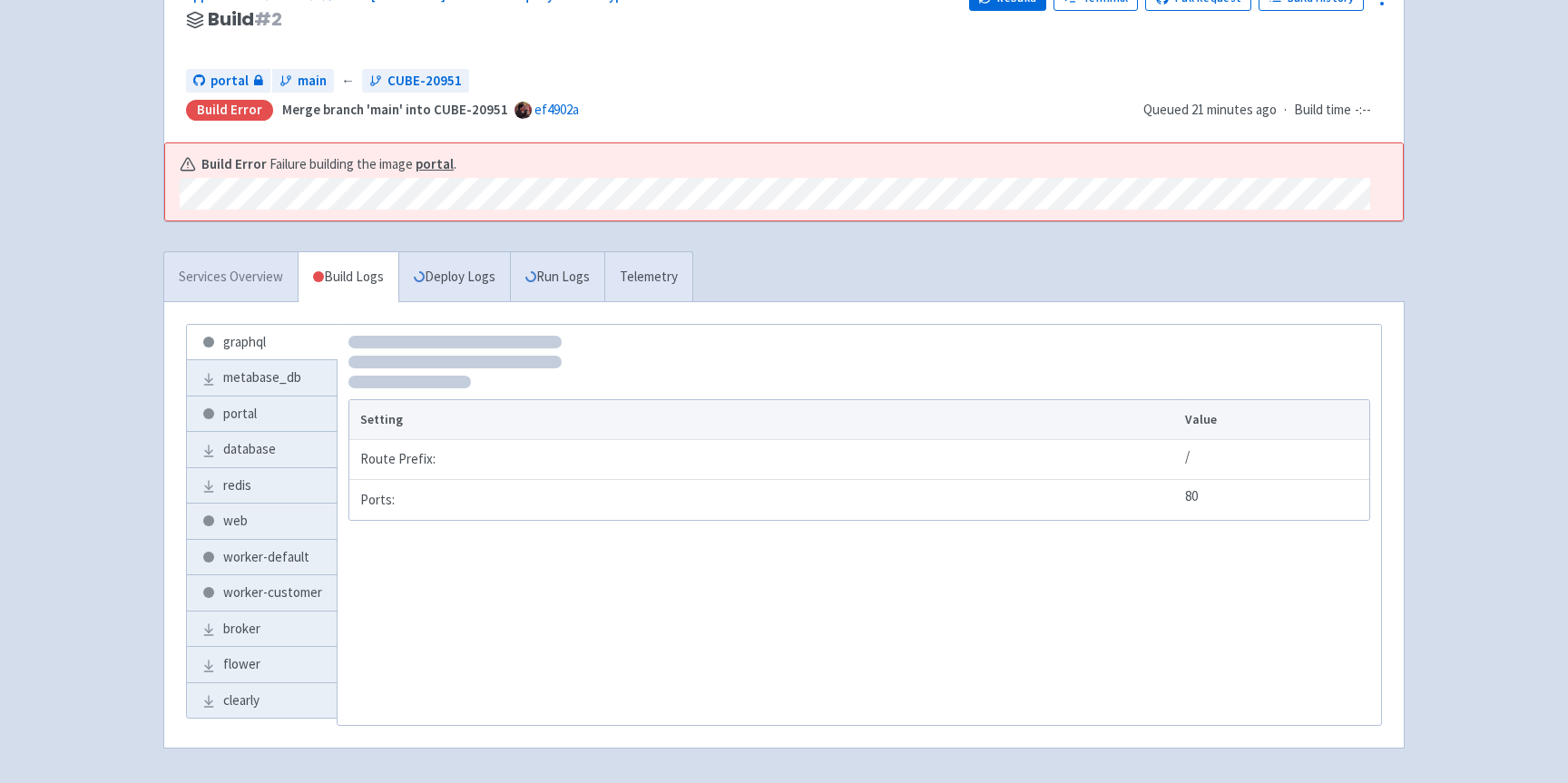
click at [252, 257] on link "Services Overview" at bounding box center [230, 276] width 134 height 50
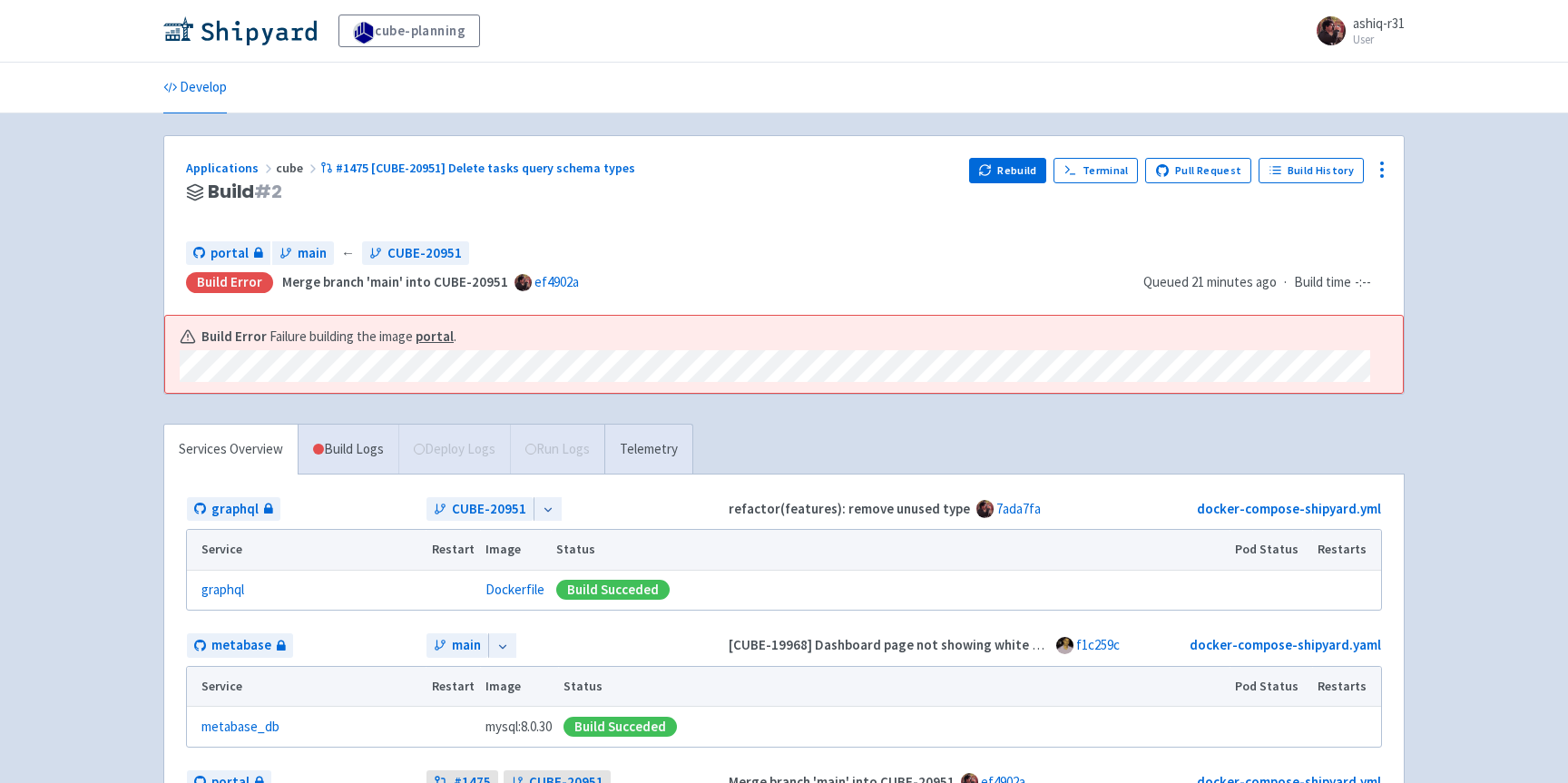
click at [922, 167] on div "Applications cube #1475 [CUBE-20951] Delete tasks query schema types" at bounding box center [570, 169] width 769 height 21
click at [1008, 169] on button "Rebuild" at bounding box center [1008, 170] width 78 height 26
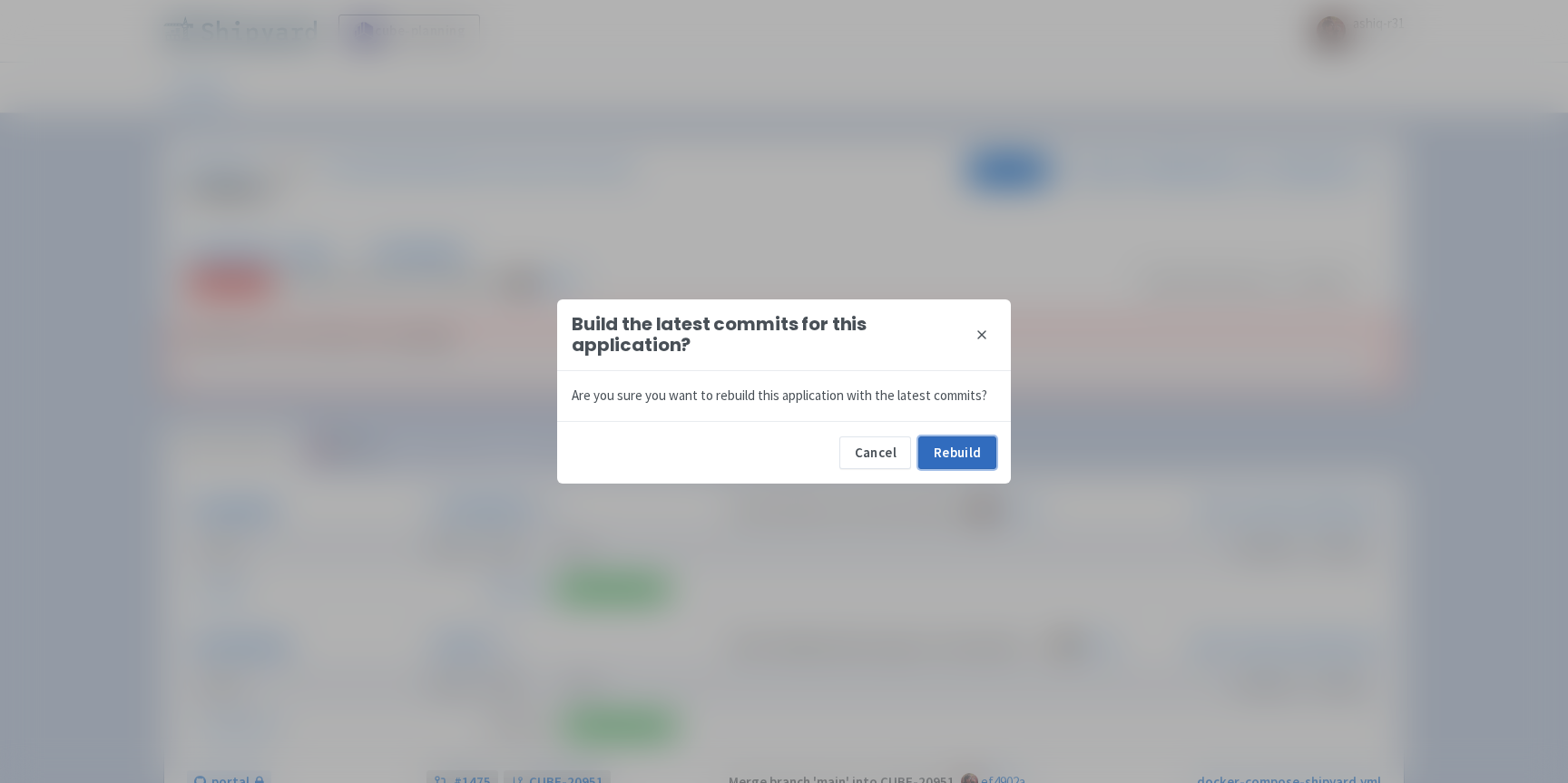
click at [952, 438] on button "Rebuild" at bounding box center [957, 453] width 78 height 33
